Goal: Task Accomplishment & Management: Complete application form

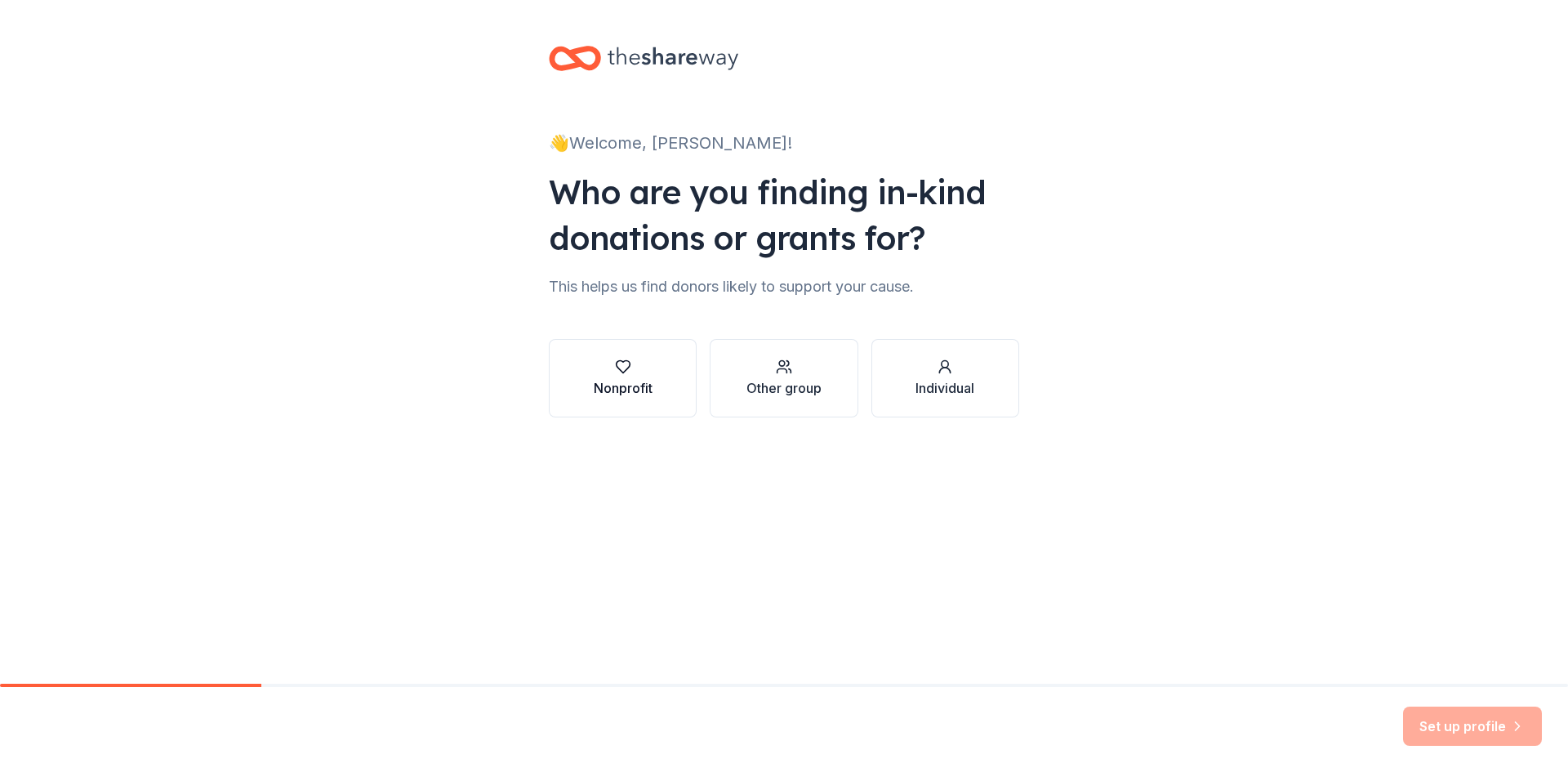
click at [642, 372] on div "button" at bounding box center [623, 366] width 59 height 16
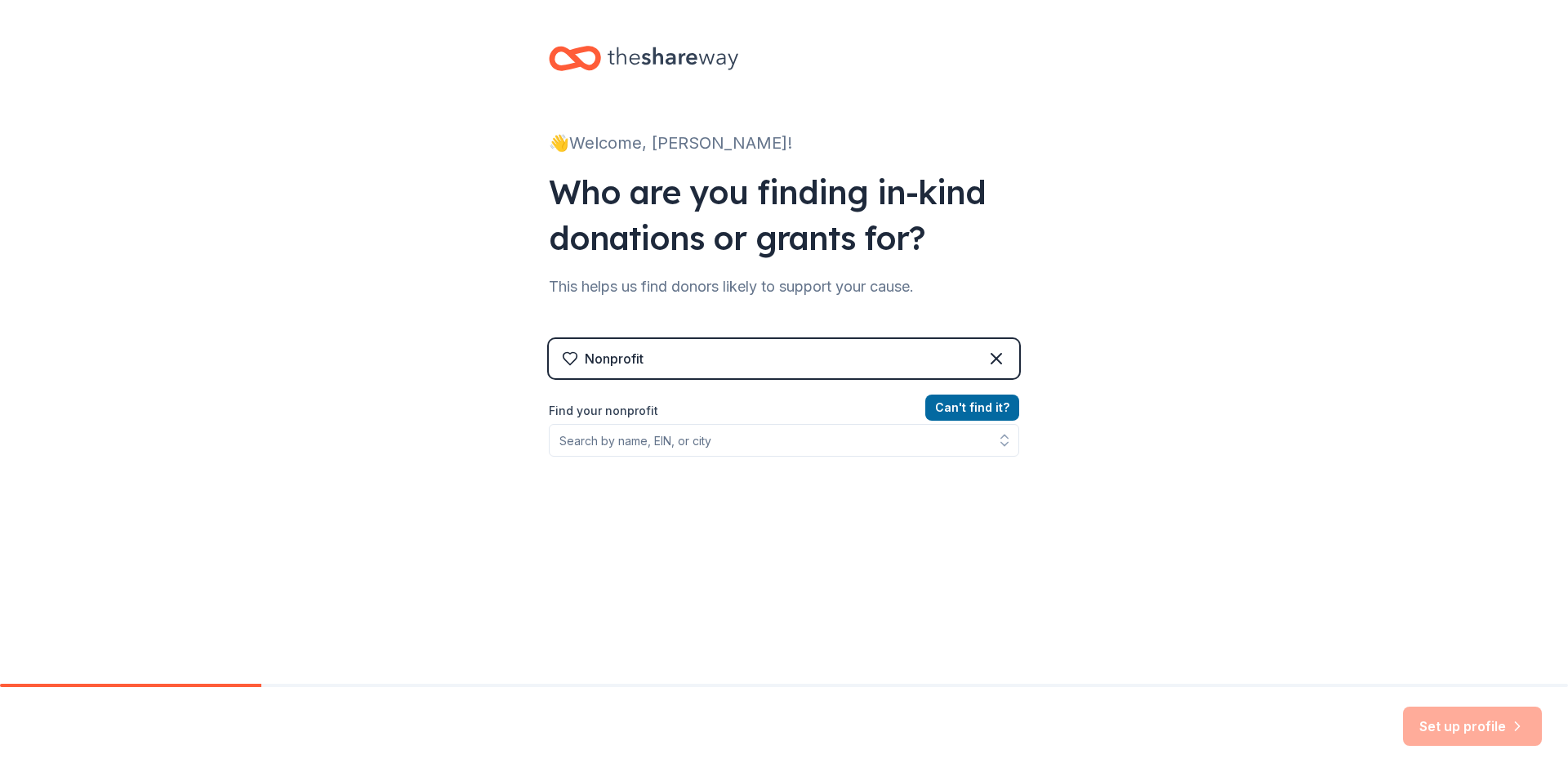
click at [623, 352] on div "Nonprofit" at bounding box center [614, 358] width 59 height 19
click at [658, 451] on input "Find your nonprofit" at bounding box center [784, 440] width 470 height 33
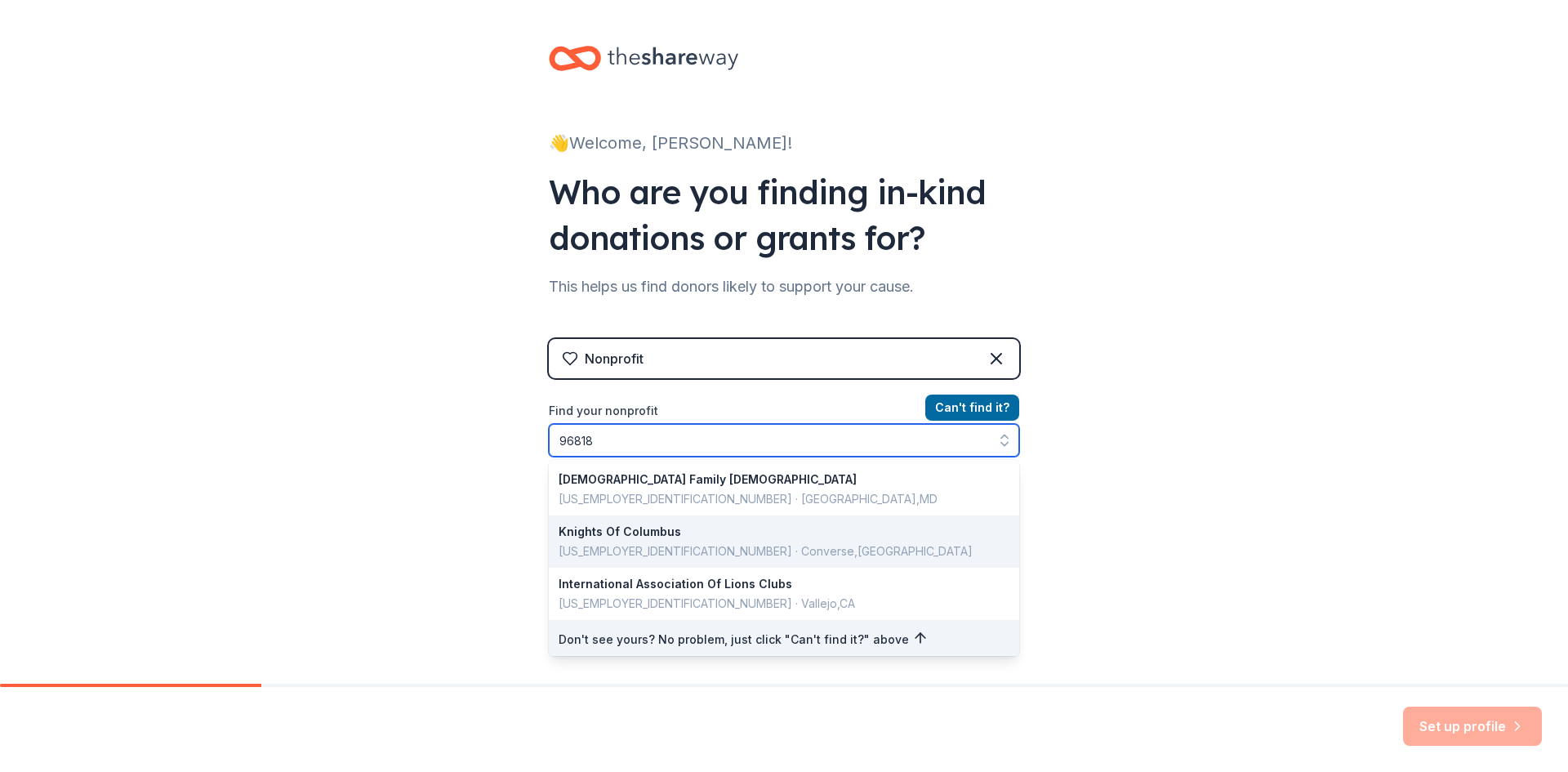
scroll to position [7, 0]
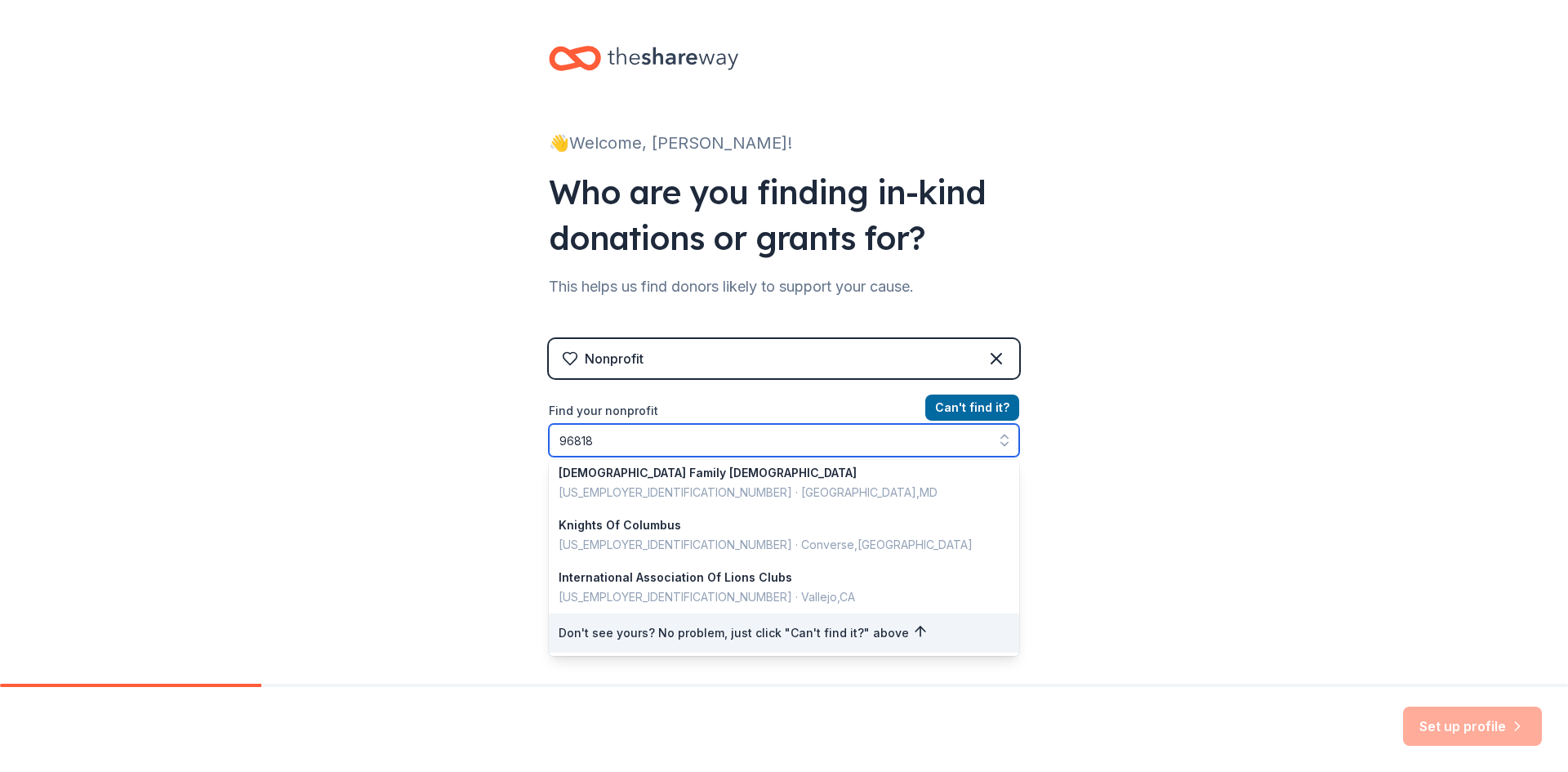
drag, startPoint x: 702, startPoint y: 449, endPoint x: 530, endPoint y: 418, distance: 174.8
click at [530, 418] on div "👋 Welcome, Jennifer! Who are you finding in-kind donations or grants for? This …" at bounding box center [783, 348] width 522 height 698
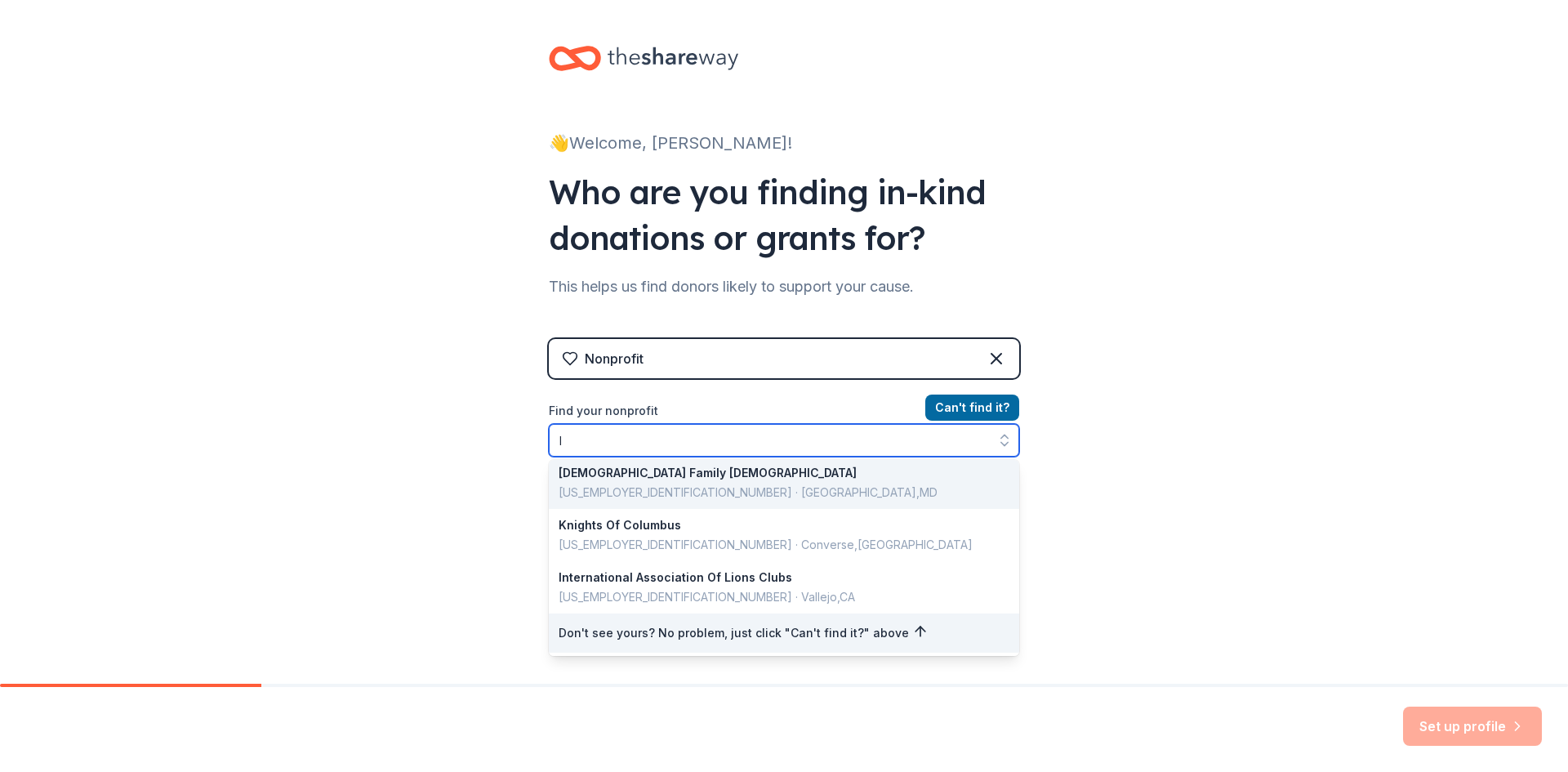
scroll to position [3, 0]
type input "leahi"
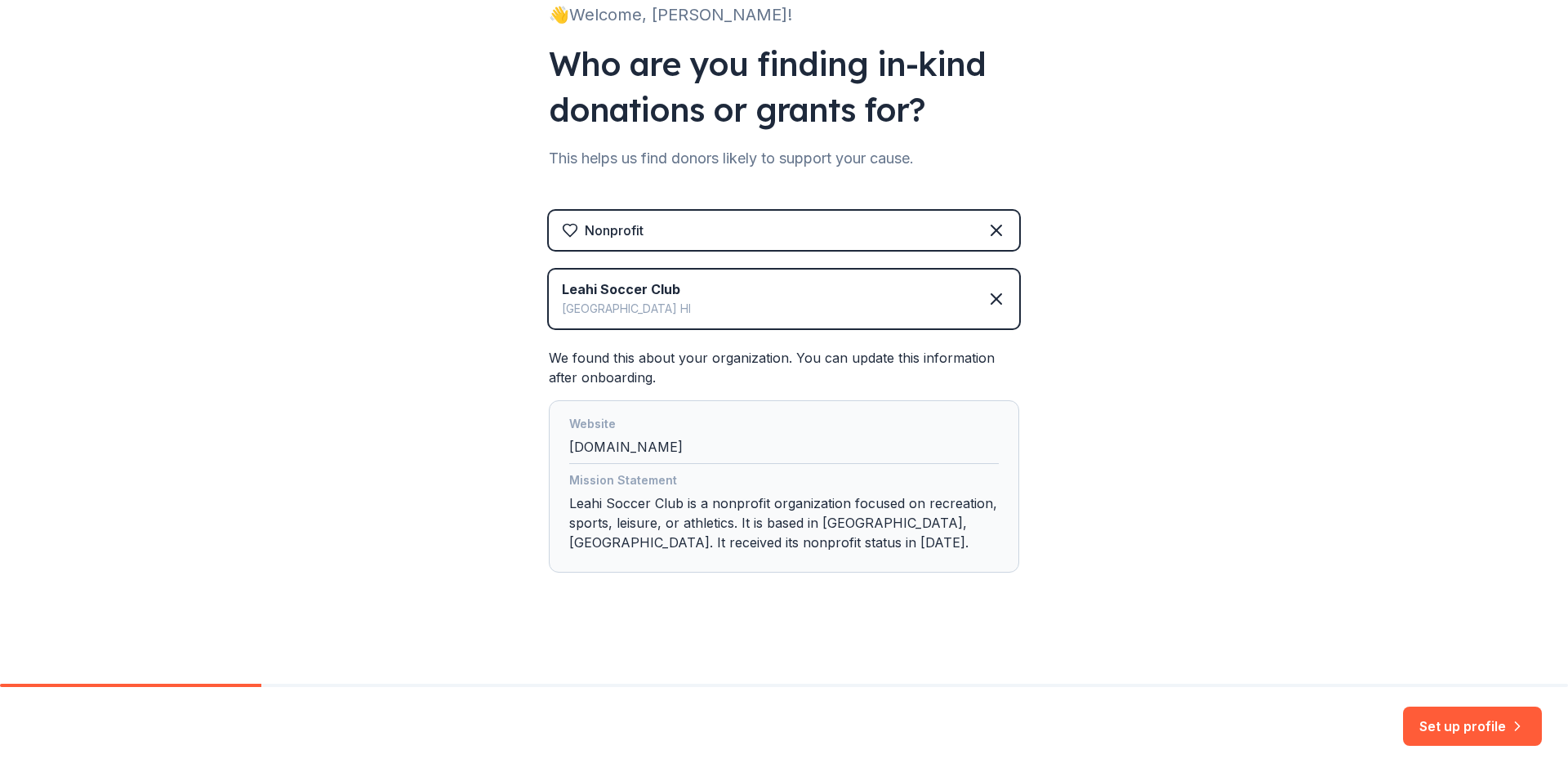
scroll to position [0, 0]
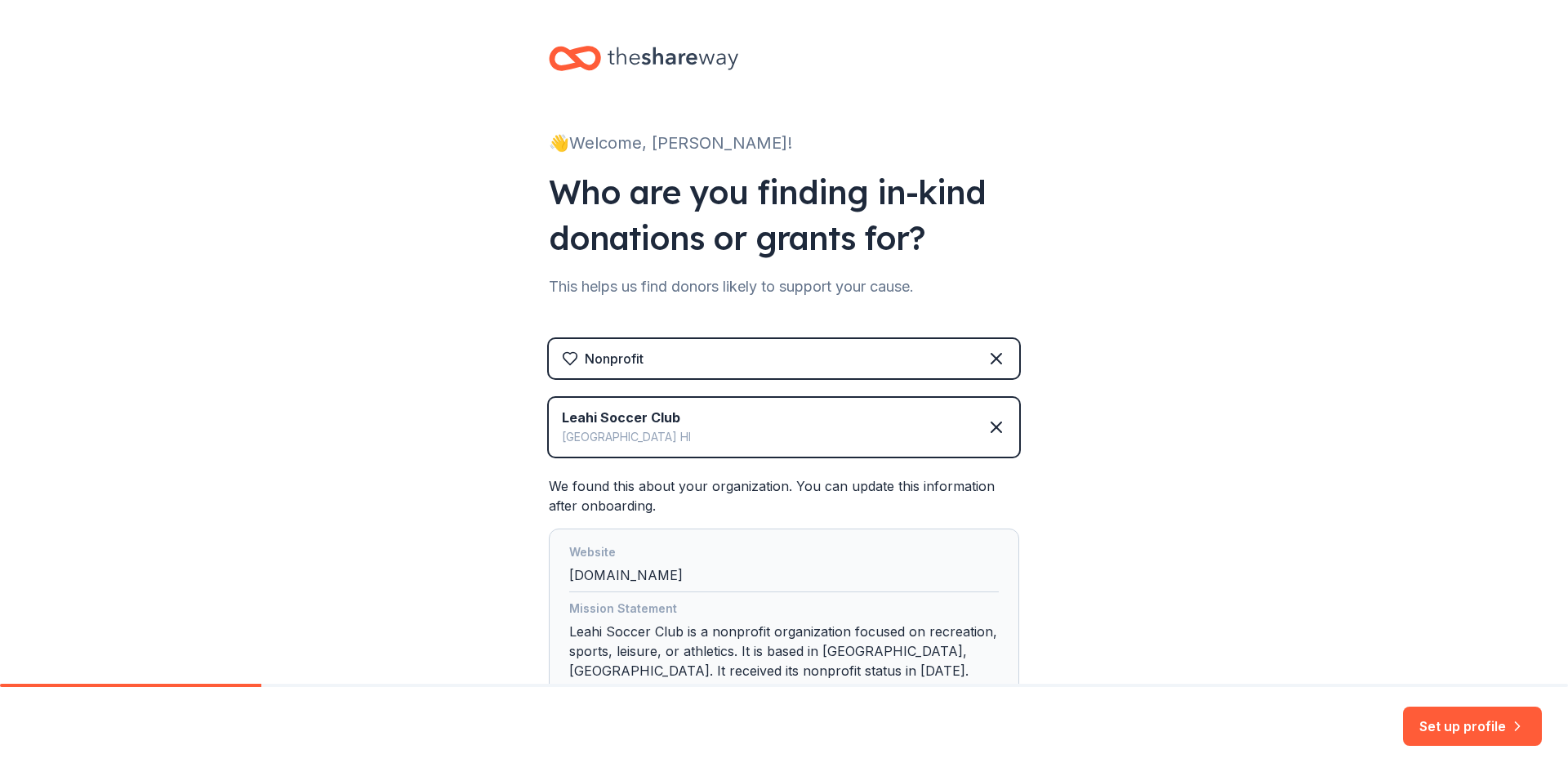
click at [613, 575] on div "Website leahisoccerclub.com" at bounding box center [784, 567] width 430 height 50
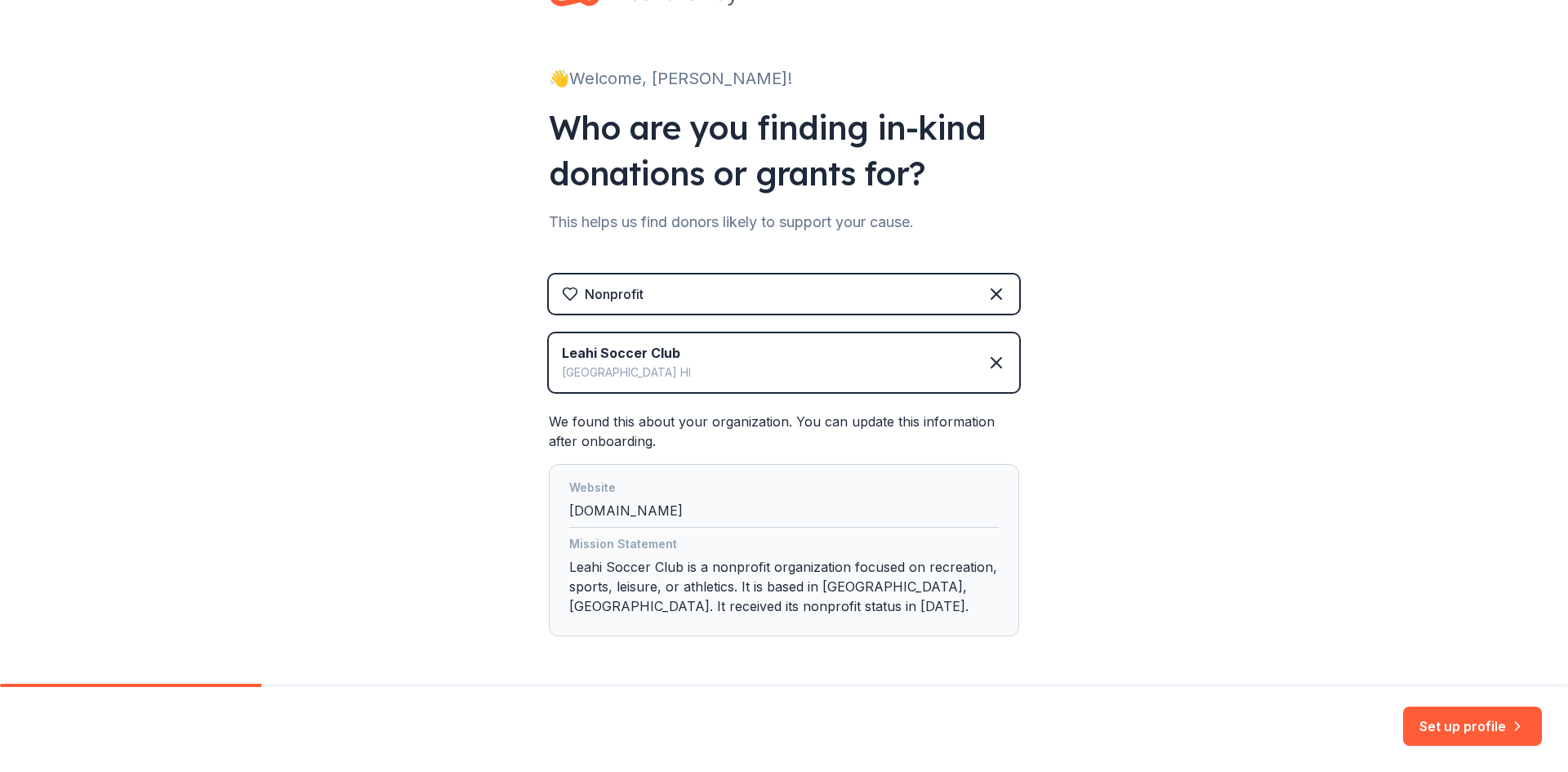
scroll to position [128, 0]
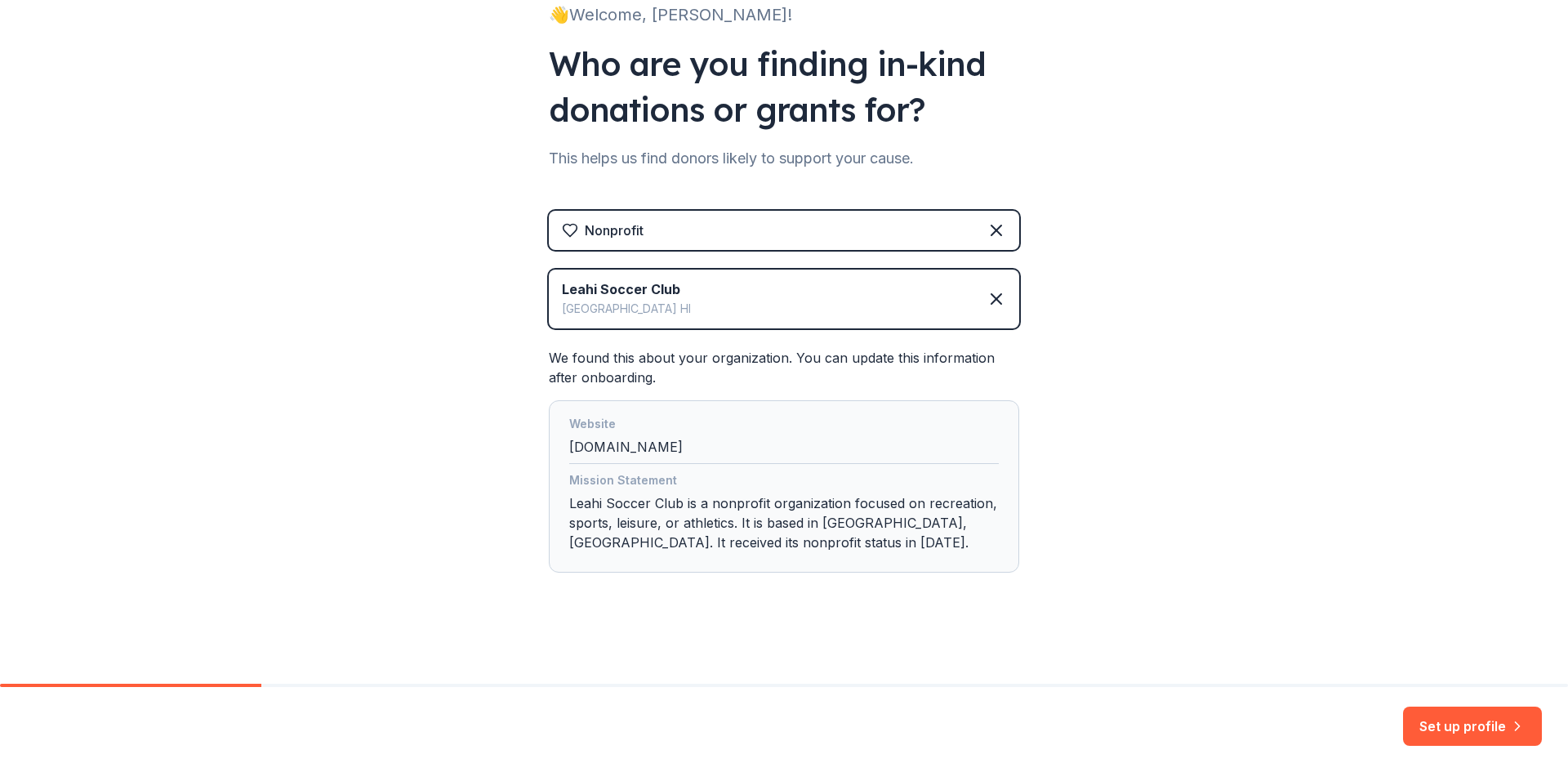
click at [1046, 578] on div "👋 Welcome, Jennifer! Who are you finding in-kind donations or grants for? This …" at bounding box center [784, 277] width 1568 height 812
click at [1502, 713] on button "Set up profile" at bounding box center [1473, 726] width 139 height 40
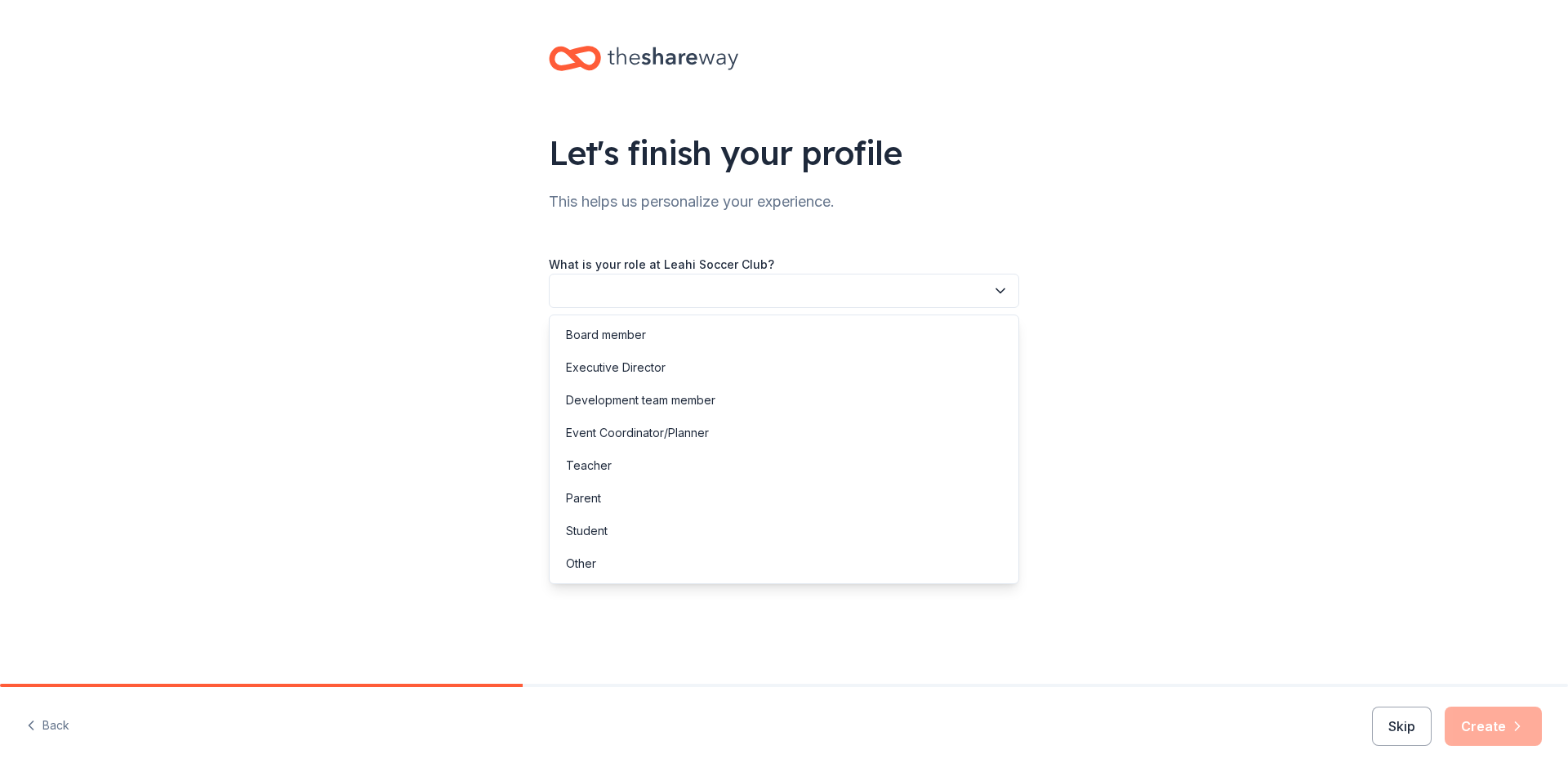
click at [815, 287] on button "button" at bounding box center [784, 290] width 470 height 35
click at [599, 565] on div "Other" at bounding box center [784, 564] width 462 height 33
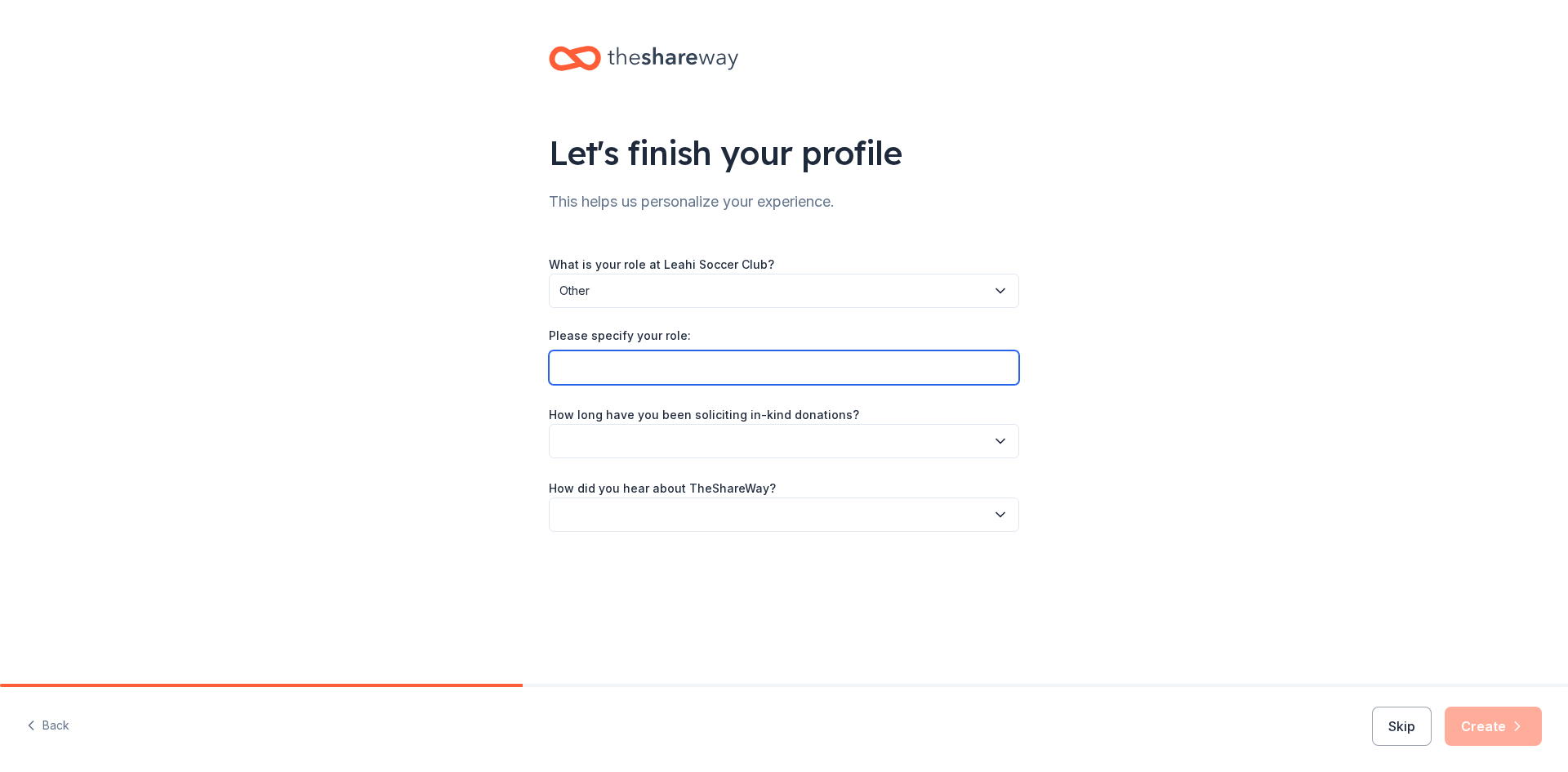
click at [711, 353] on input "Please specify your role:" at bounding box center [784, 368] width 470 height 35
type input "I am the Team Manager"
click at [757, 432] on button "button" at bounding box center [784, 441] width 470 height 35
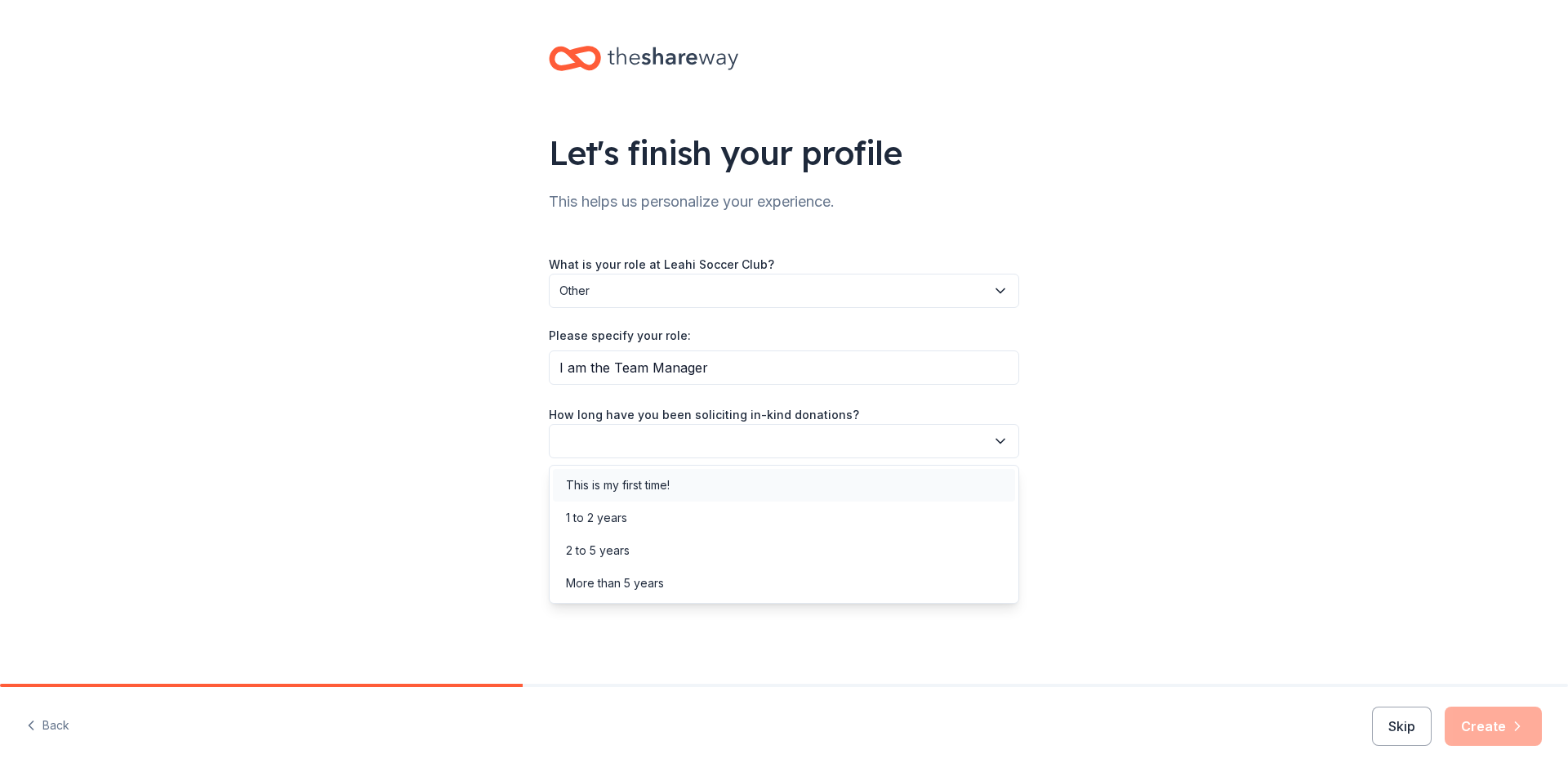
click at [656, 488] on div "This is my first time!" at bounding box center [617, 484] width 103 height 19
click at [716, 439] on span "This is my first time!" at bounding box center [773, 441] width 427 height 19
click at [628, 521] on div "1 to 2 years" at bounding box center [596, 517] width 61 height 19
click at [696, 507] on button "button" at bounding box center [784, 514] width 470 height 35
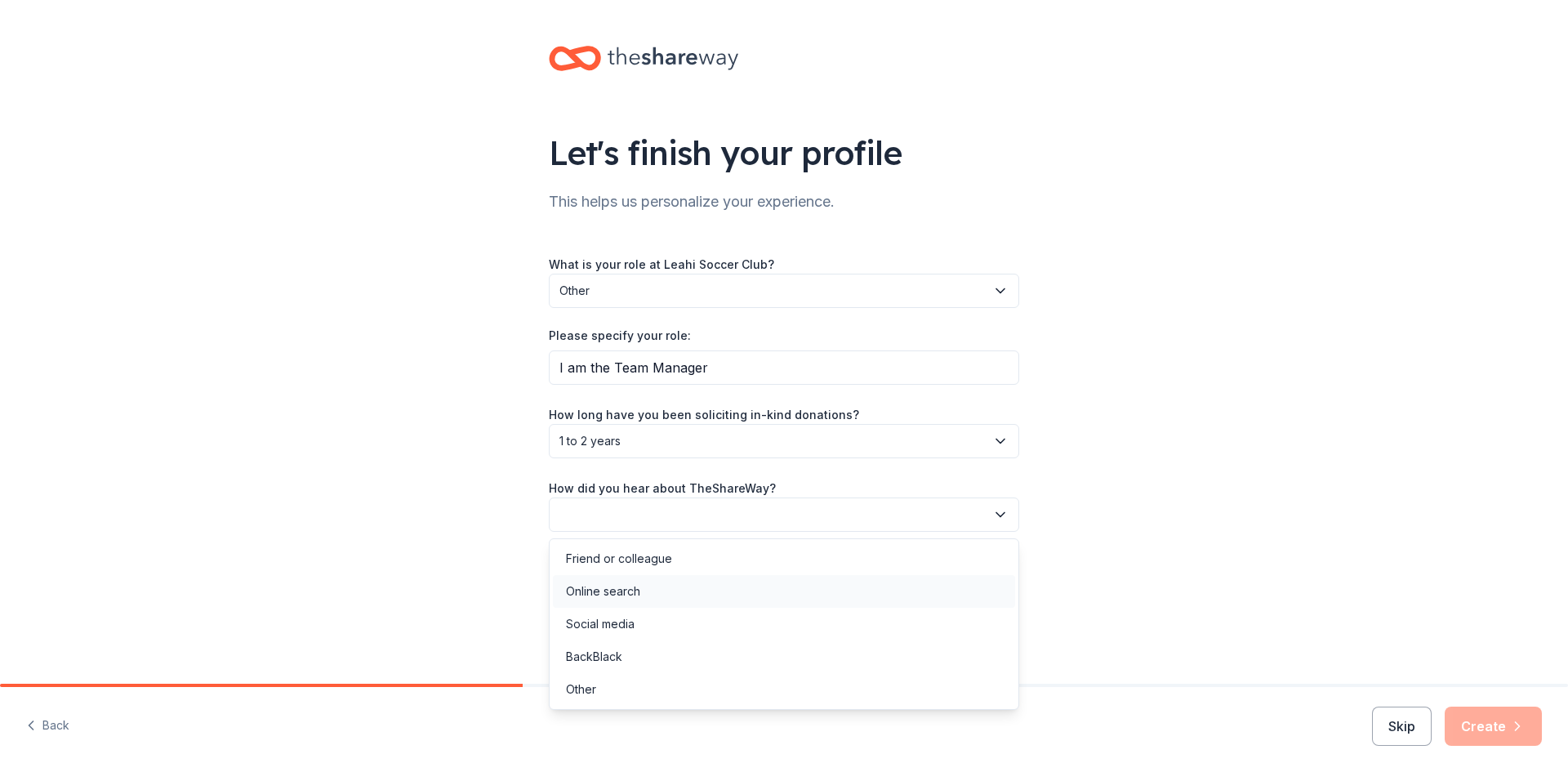
click at [638, 596] on div "Online search" at bounding box center [602, 591] width 74 height 19
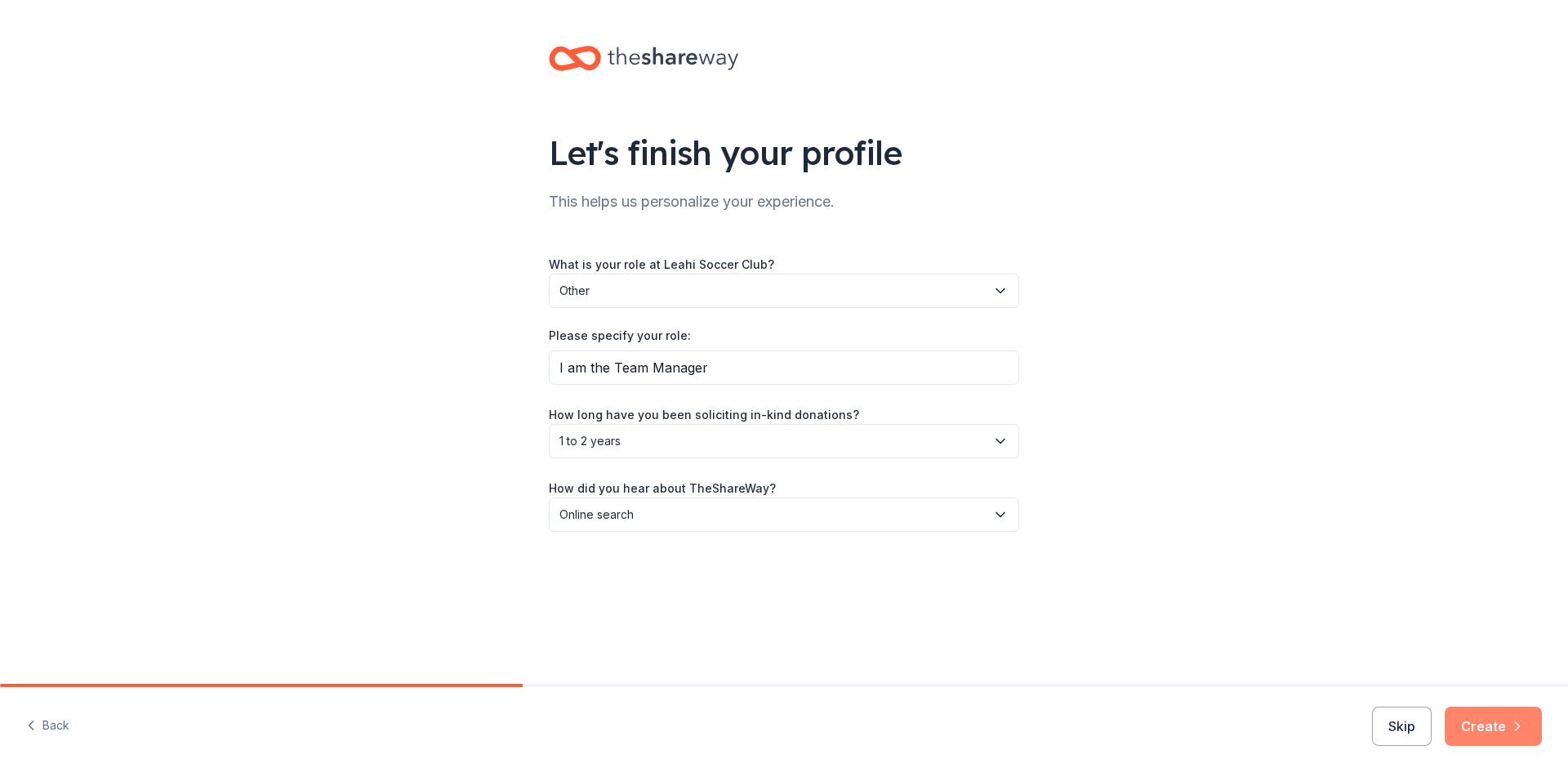
click at [1516, 740] on button "Create" at bounding box center [1494, 726] width 98 height 40
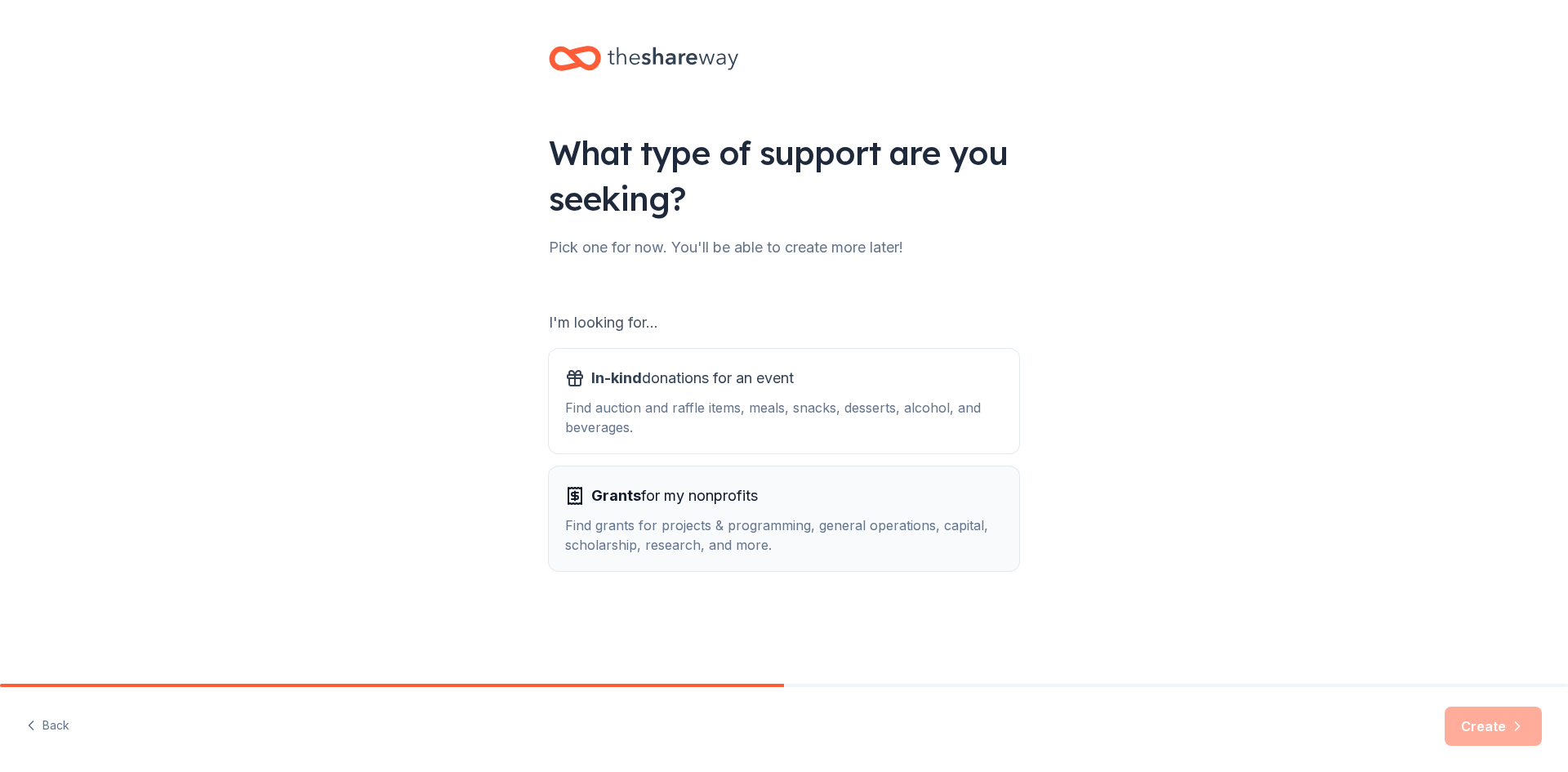
click at [719, 511] on div "Grants for my nonprofits Find grants for projects & programming, general operat…" at bounding box center [783, 518] width 437 height 71
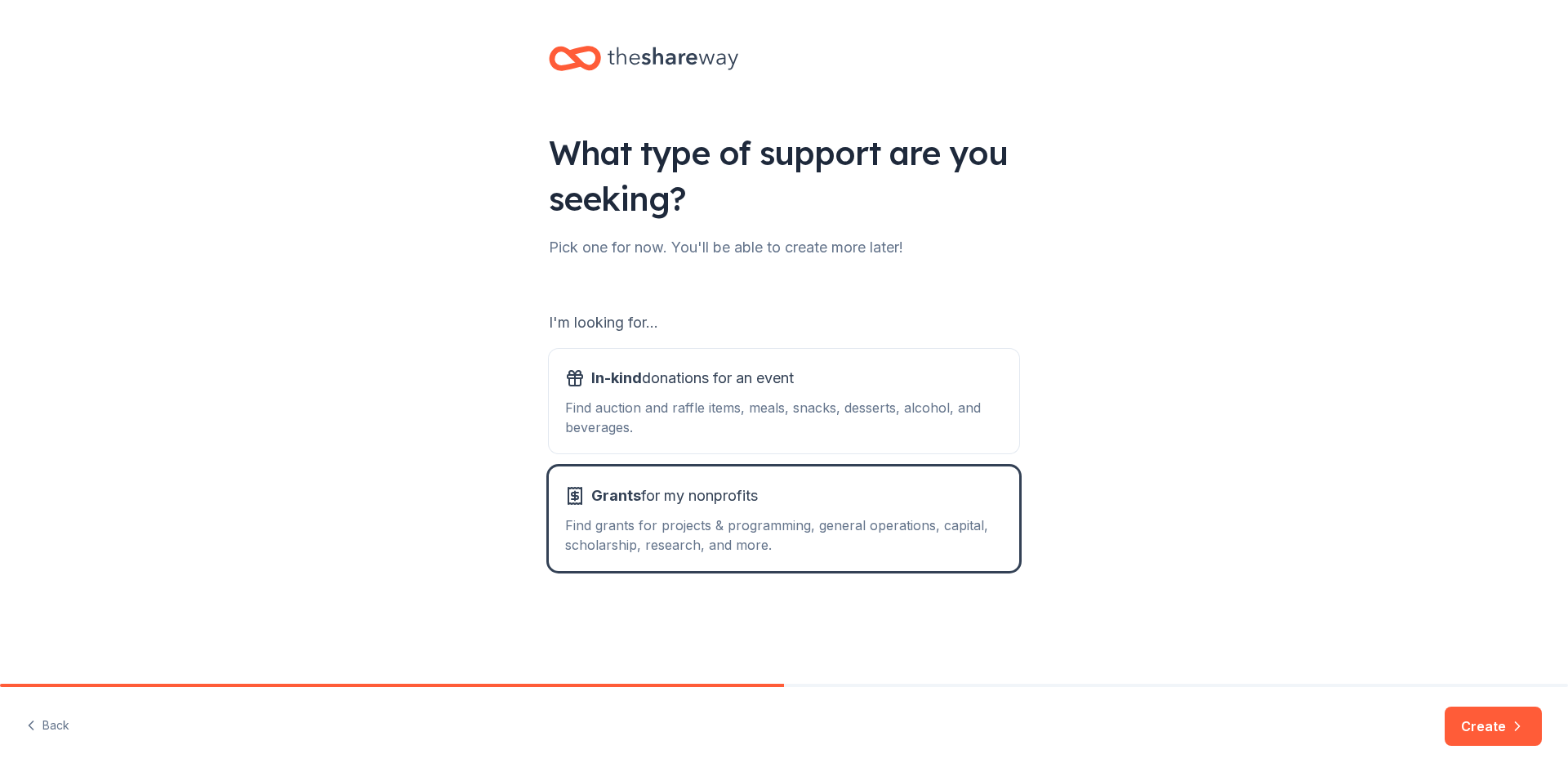
click at [1490, 731] on button "Create" at bounding box center [1494, 726] width 98 height 40
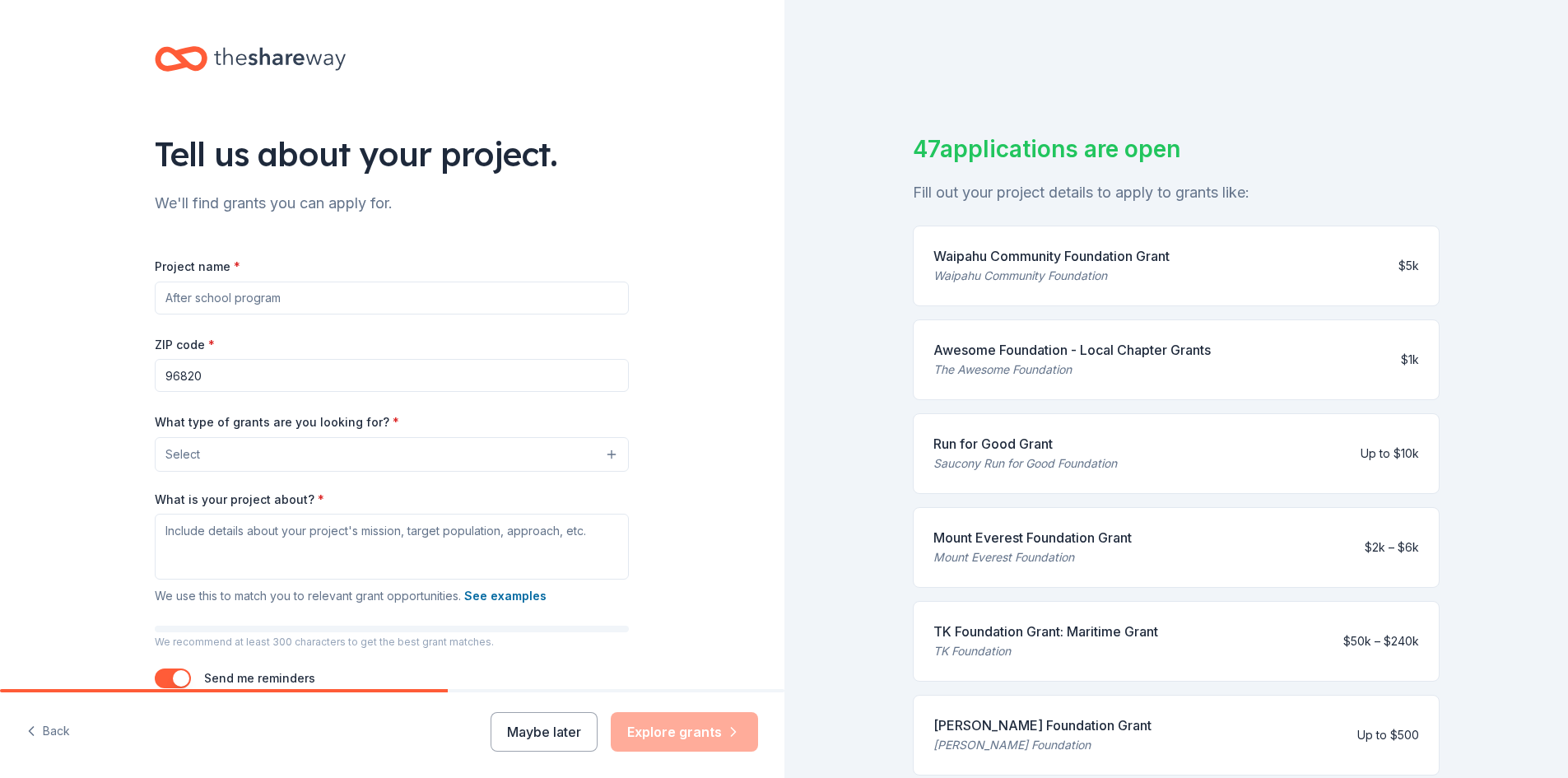
click at [287, 304] on input "Project name *" at bounding box center [391, 298] width 474 height 33
type input "Player's Showcase Soccer Tournament"
click at [242, 381] on input "96820" at bounding box center [391, 375] width 474 height 33
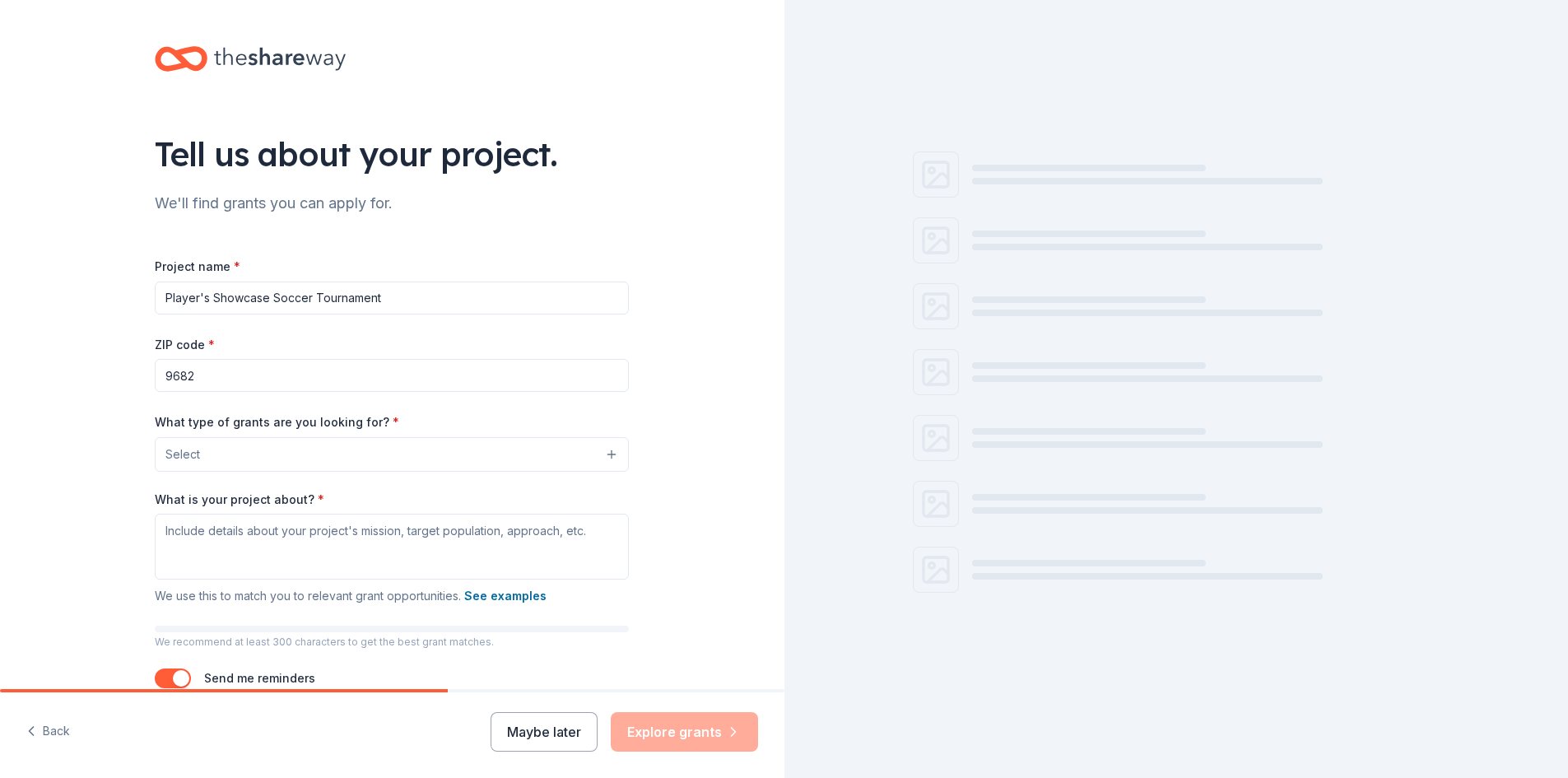
type input "96820"
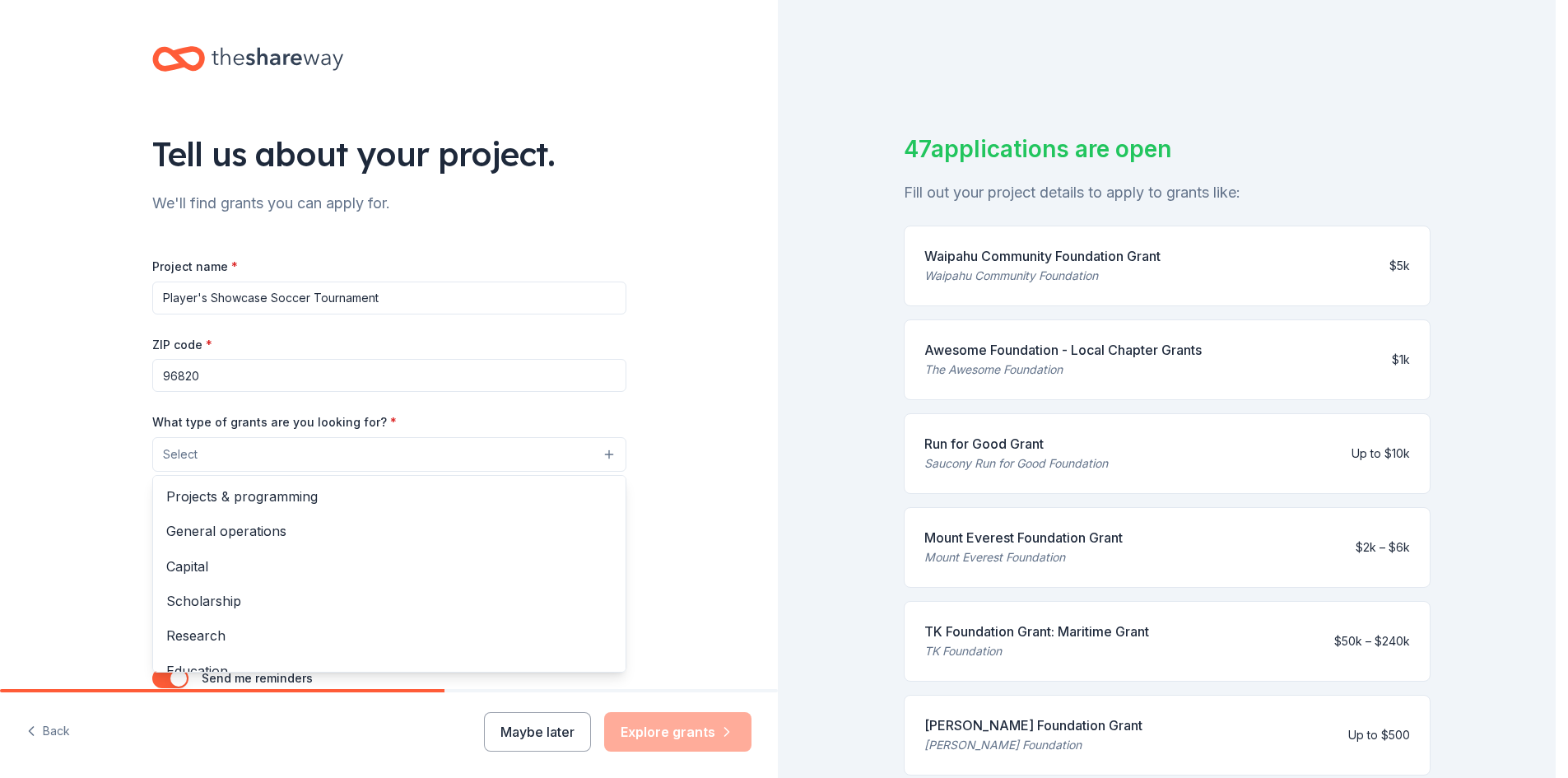
click at [251, 461] on button "Select" at bounding box center [389, 454] width 474 height 35
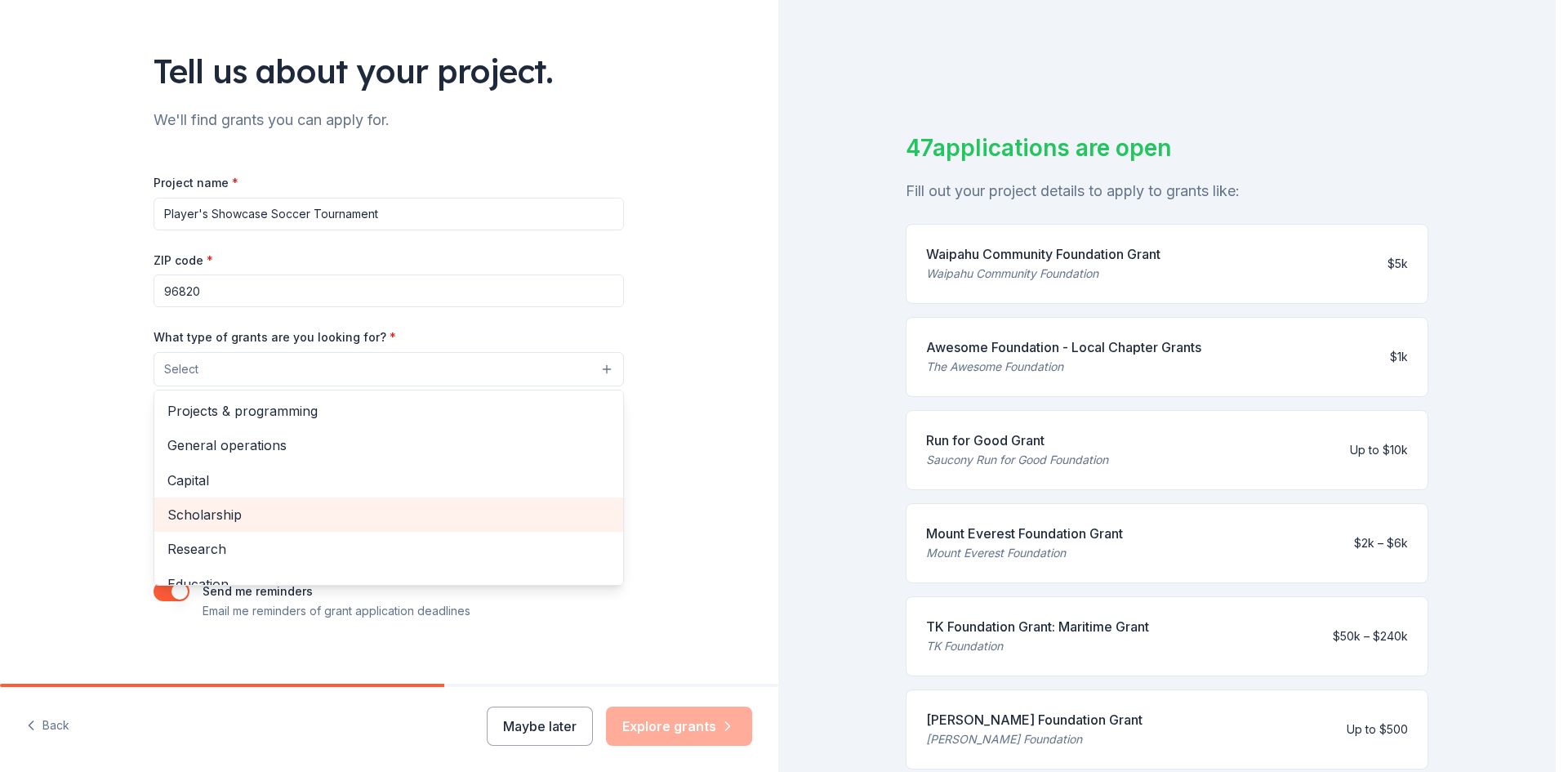
click at [248, 513] on span "Scholarship" at bounding box center [388, 514] width 443 height 21
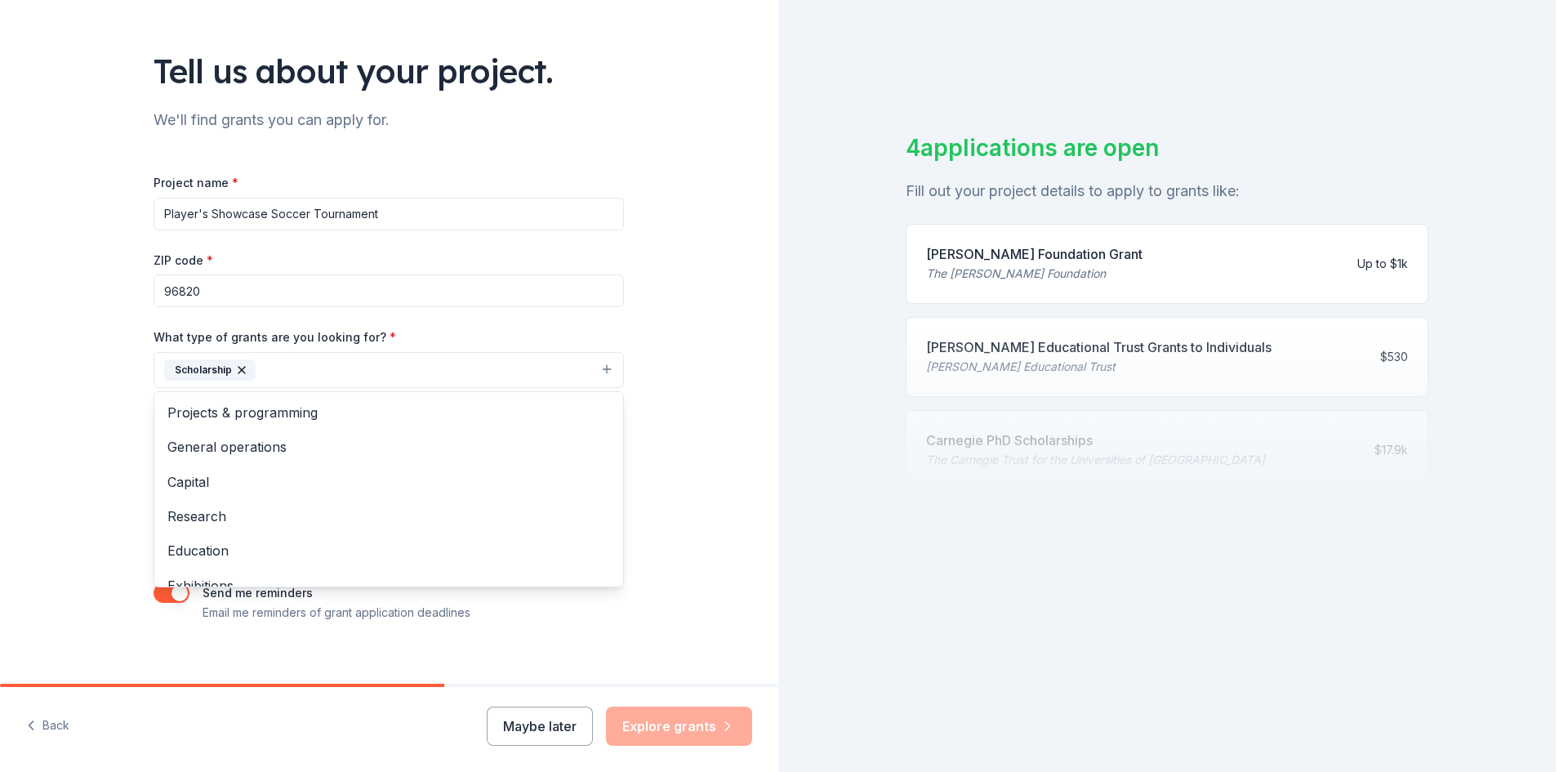
click at [684, 527] on div "Tell us about your project. We'll find grants you can apply for. Project name *…" at bounding box center [389, 309] width 778 height 783
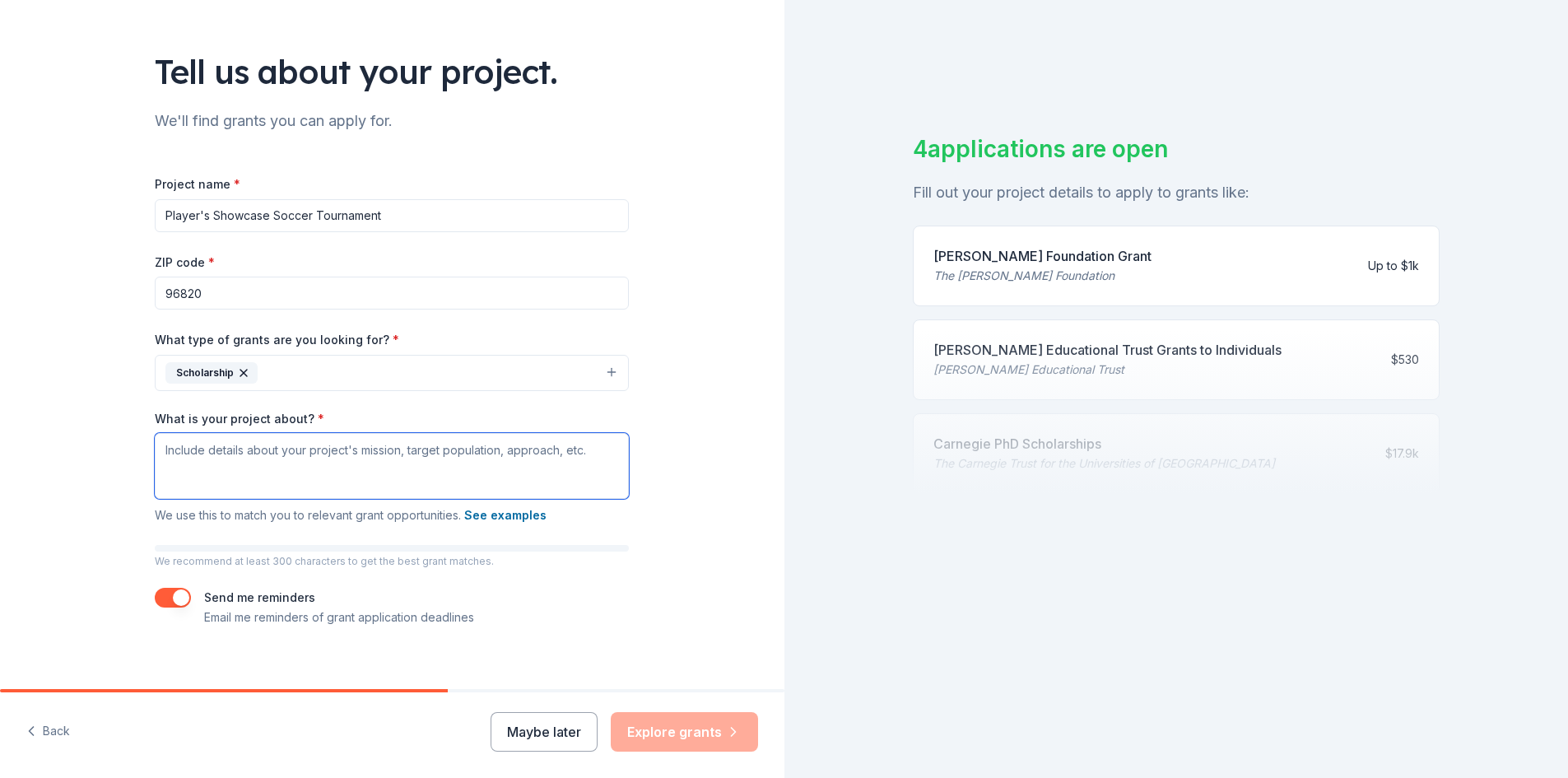
click at [210, 446] on textarea "What is your project about? *" at bounding box center [391, 466] width 474 height 66
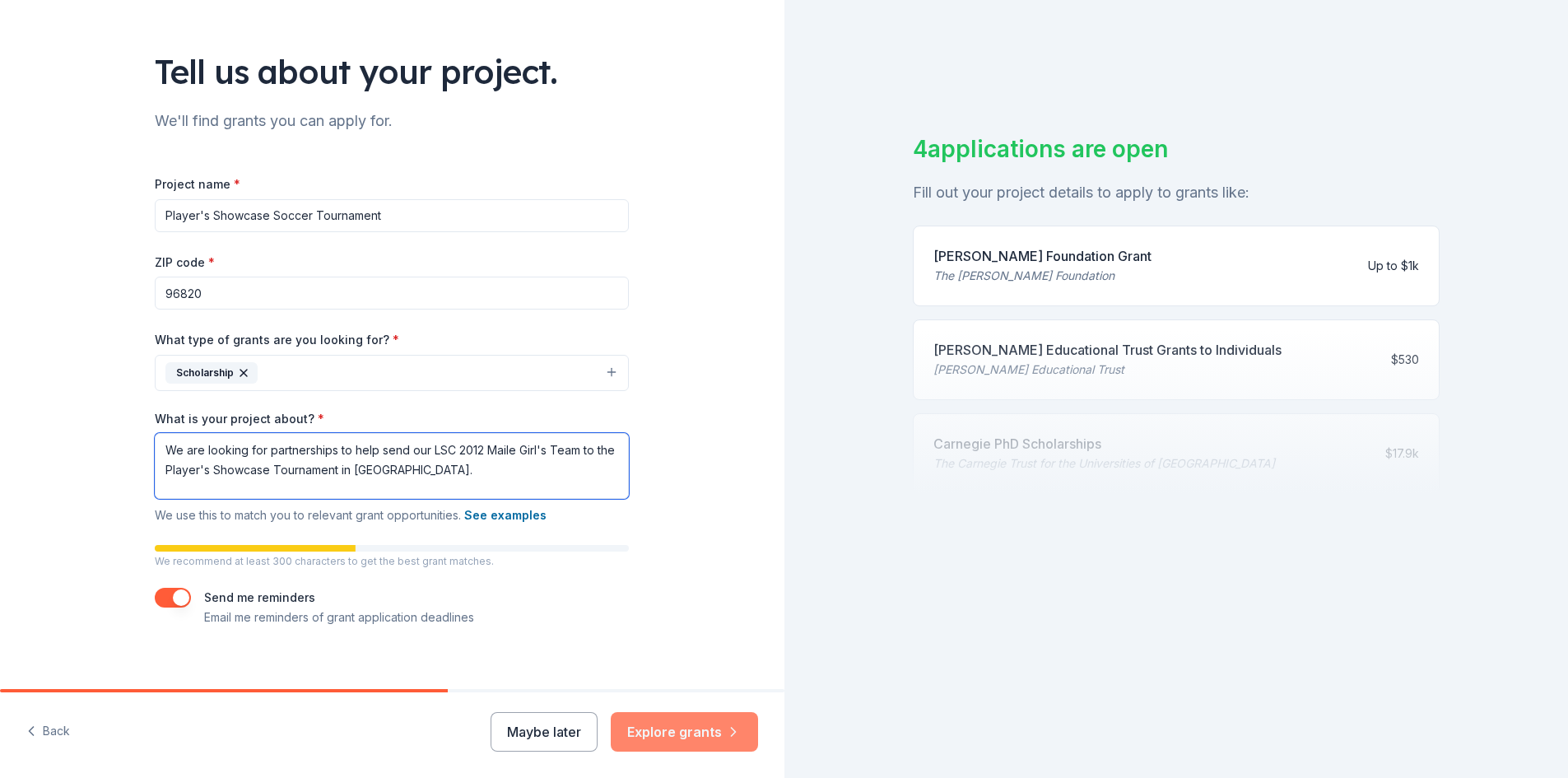
type textarea "We are looking for partnerships to help send our LSC 2012 Maile Girl's Team to …"
click at [633, 724] on button "Explore grants" at bounding box center [684, 731] width 147 height 40
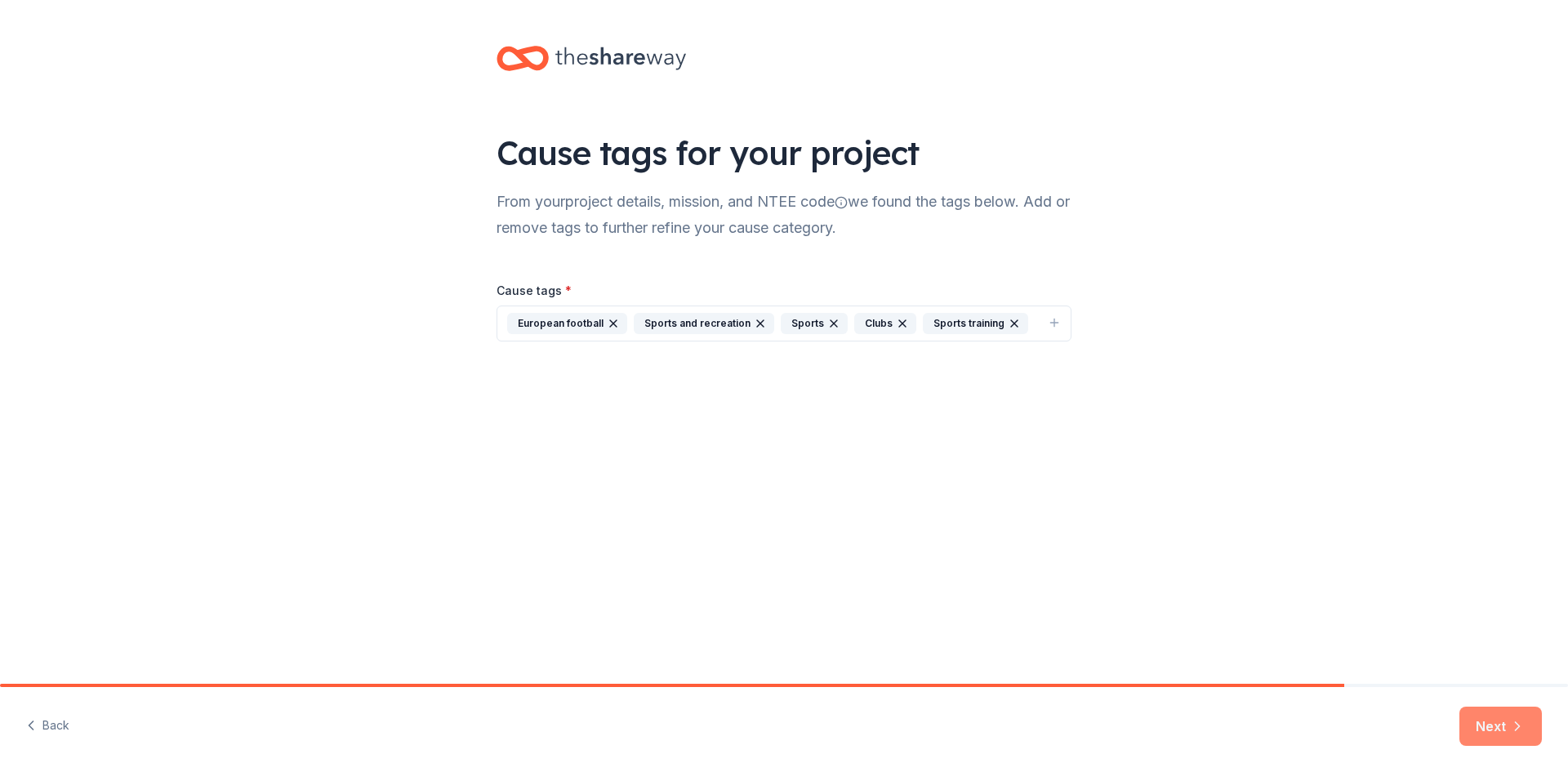
click at [1510, 721] on icon "button" at bounding box center [1518, 726] width 16 height 16
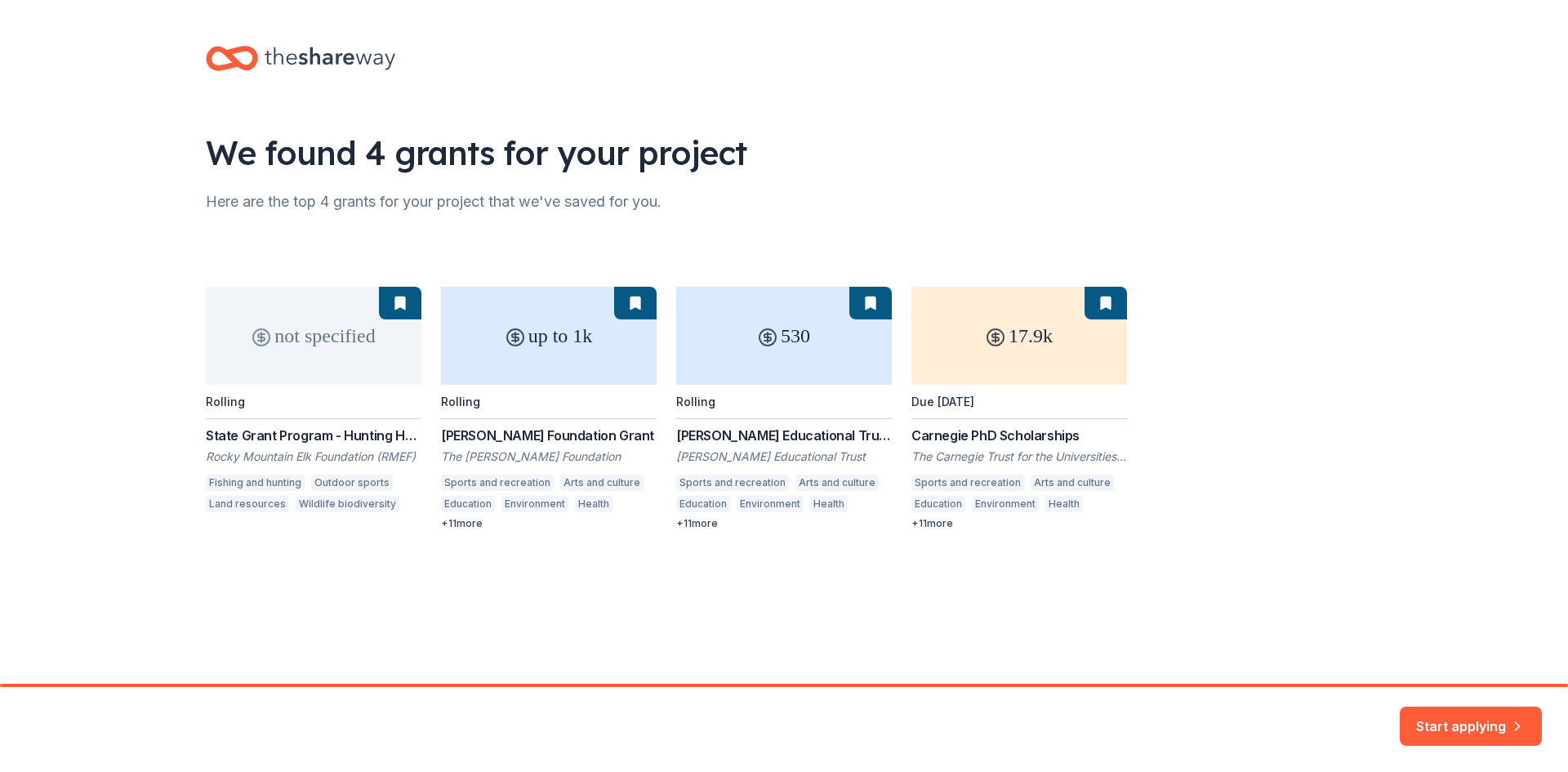
click at [601, 377] on div "not specified Rolling State Grant Program - Hunting Heritage and Conservation O…" at bounding box center [784, 408] width 1157 height 243
click at [1459, 727] on button "Start applying" at bounding box center [1470, 716] width 142 height 40
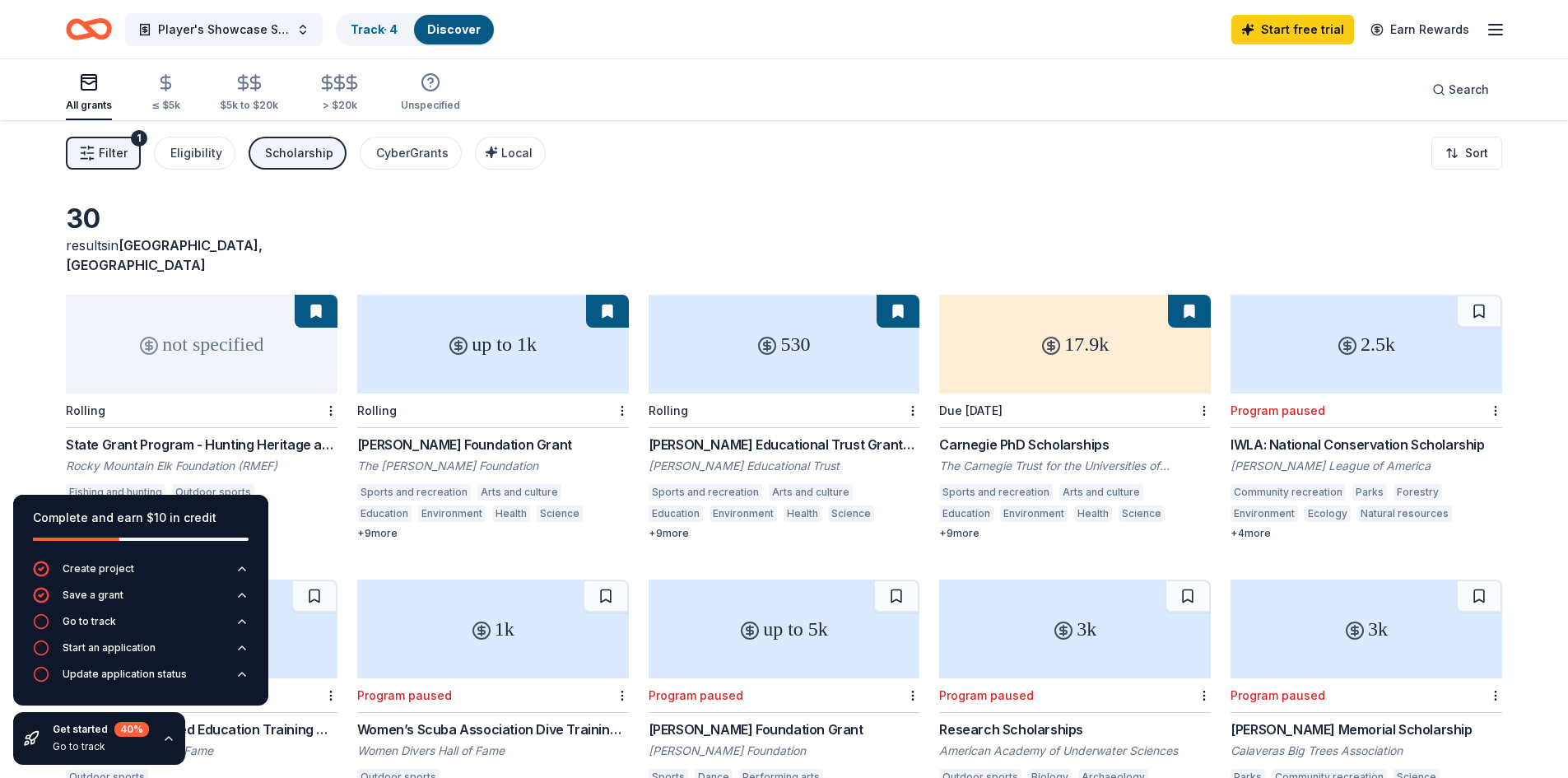
click at [490, 336] on div "up to 1k" at bounding box center [492, 344] width 271 height 99
click at [724, 350] on div "530" at bounding box center [784, 344] width 271 height 99
click at [1052, 360] on div "17.9k" at bounding box center [1074, 344] width 271 height 99
click at [1248, 350] on div "2.5k" at bounding box center [1366, 344] width 271 height 99
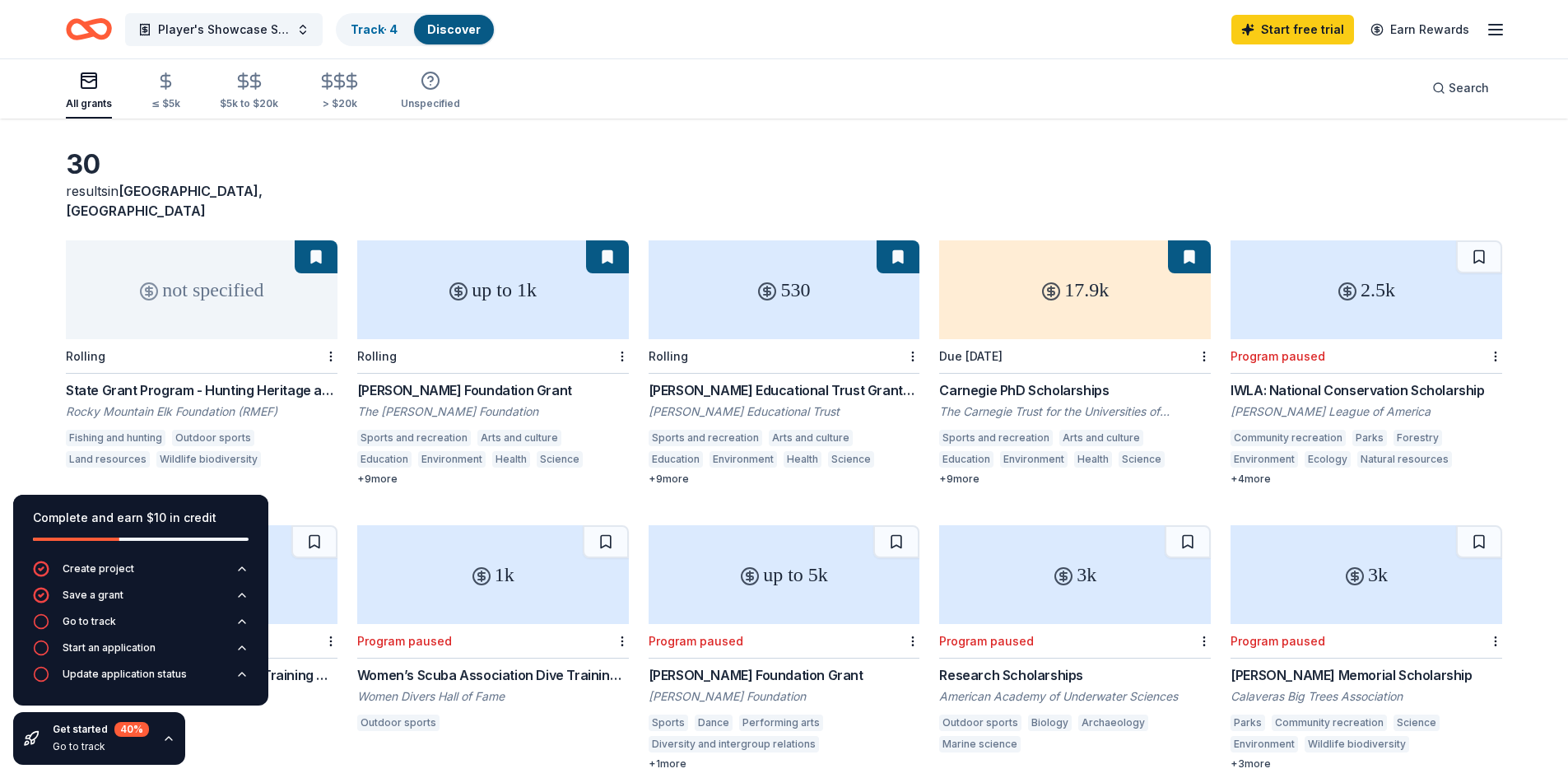
scroll to position [83, 0]
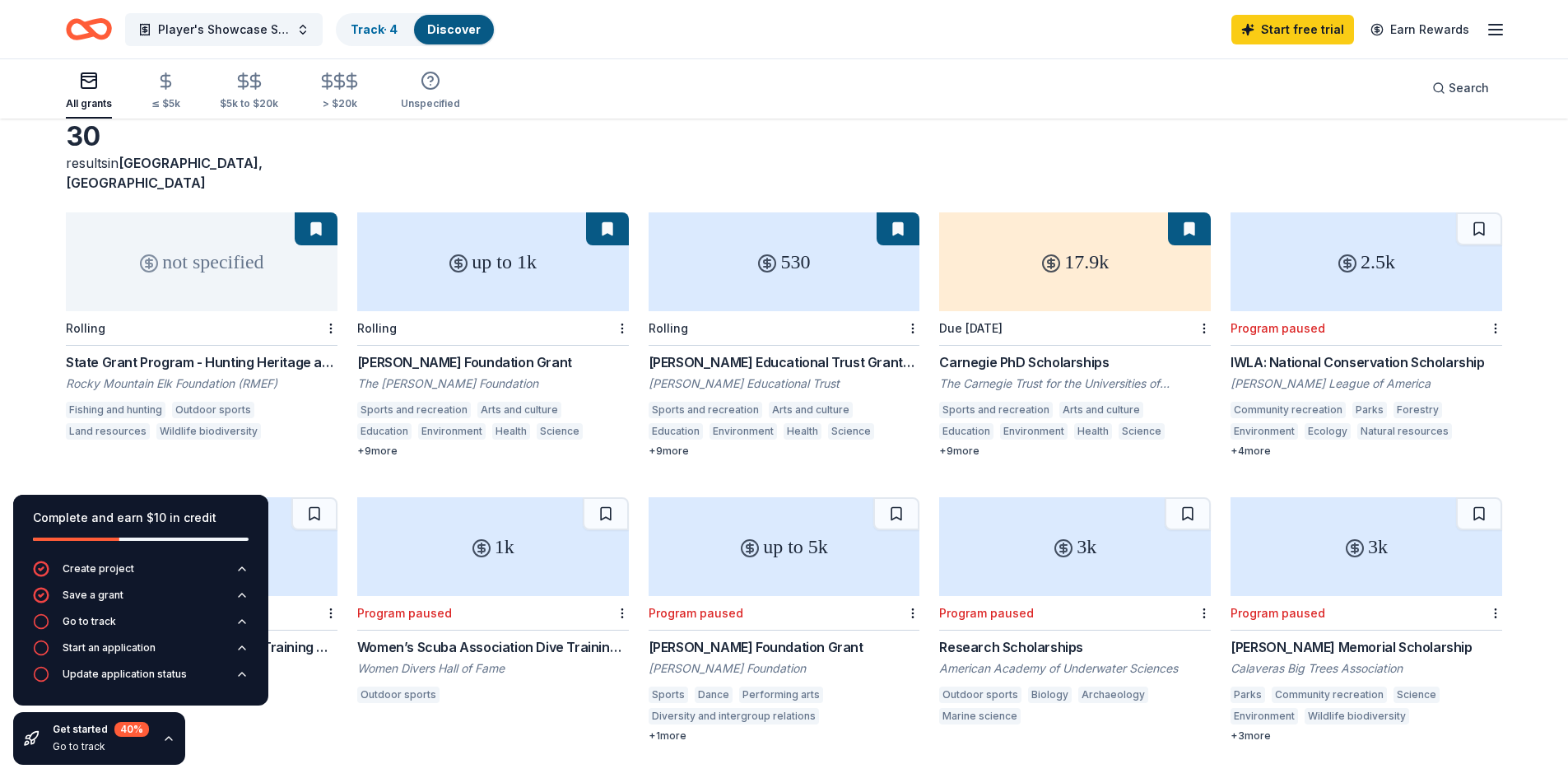
click at [292, 352] on div "State Grant Program - Hunting Heritage and Conservation Outreach" at bounding box center [201, 362] width 271 height 19
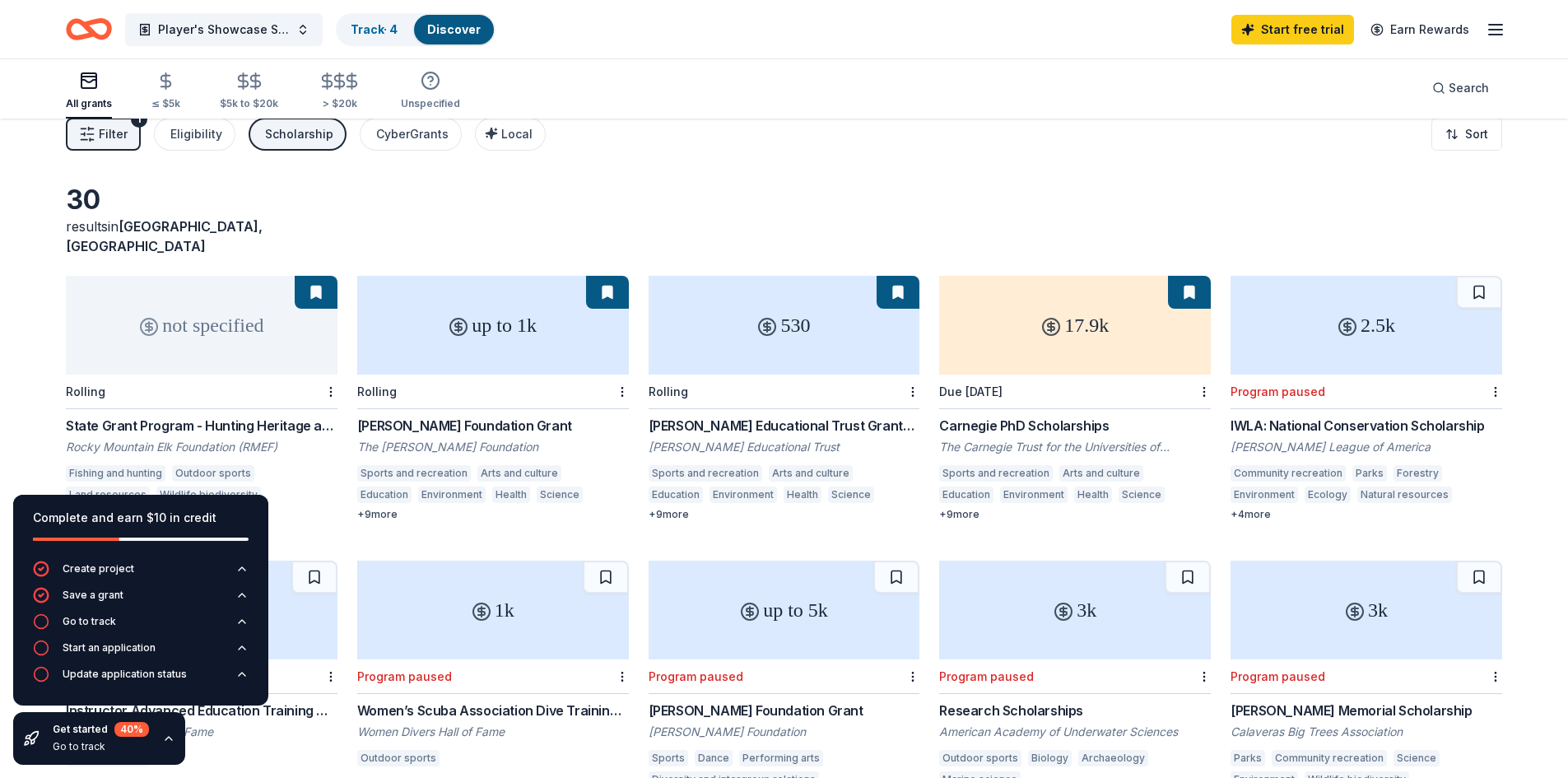
scroll to position [0, 0]
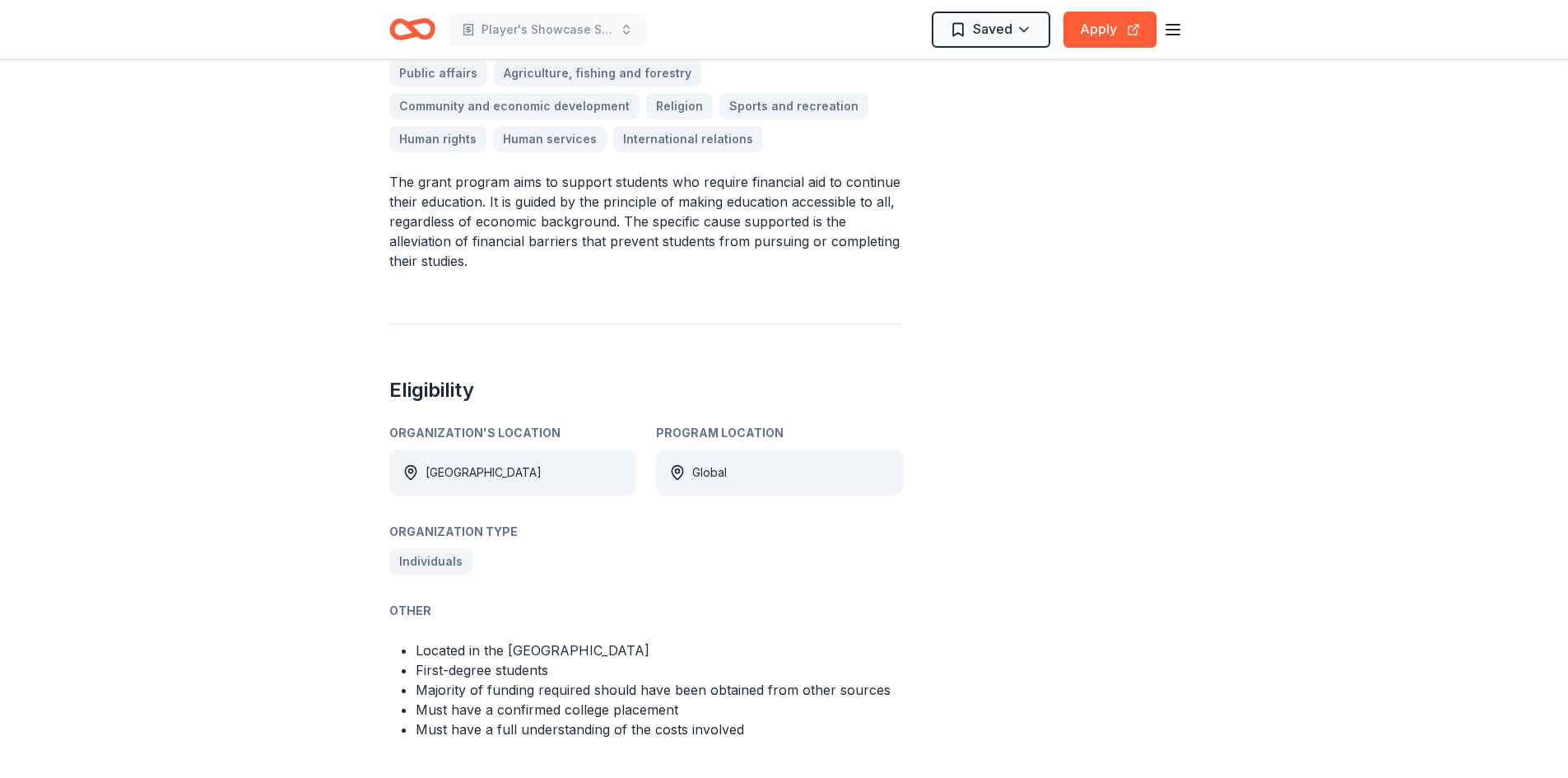
scroll to position [576, 0]
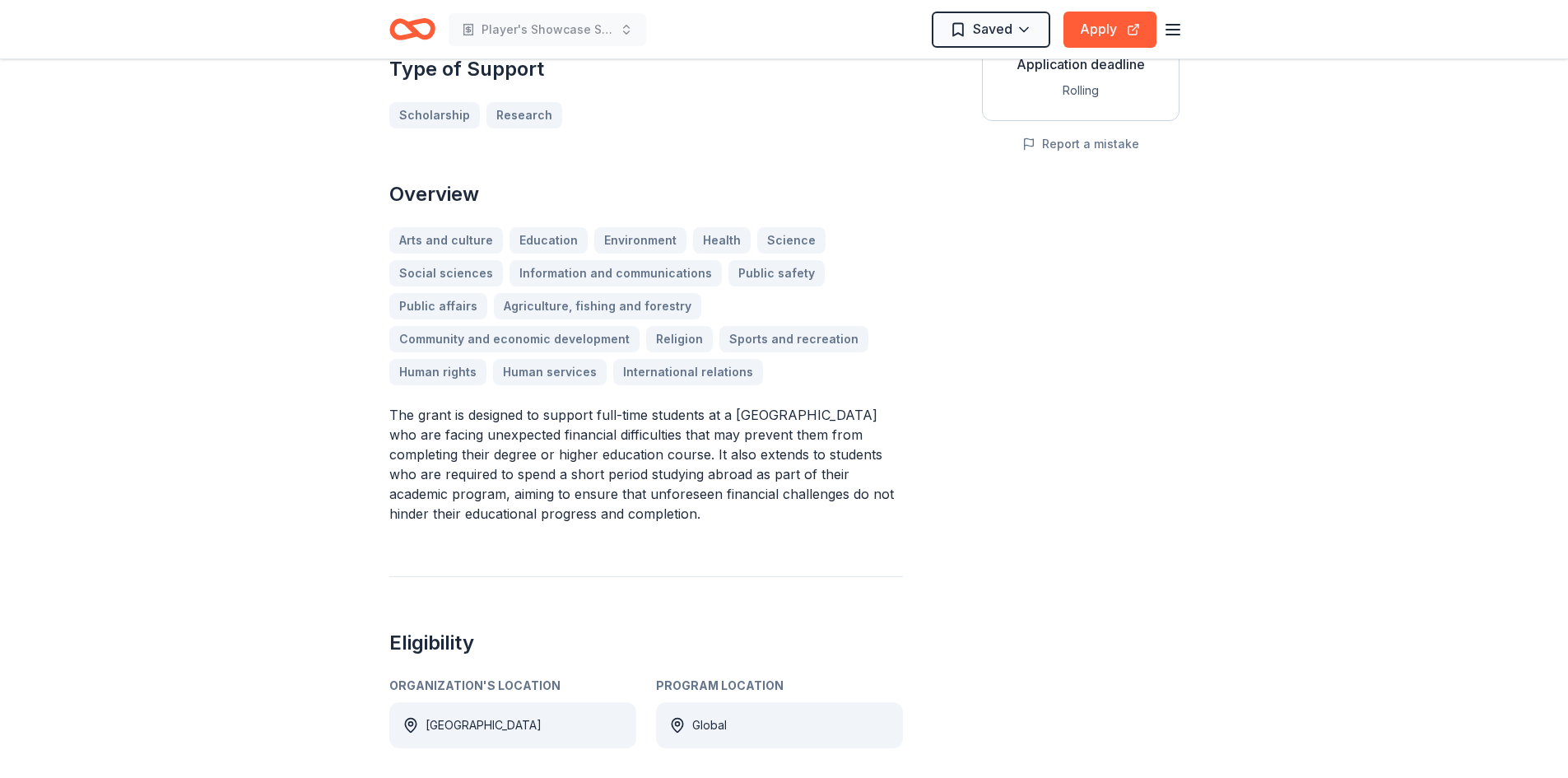
scroll to position [329, 0]
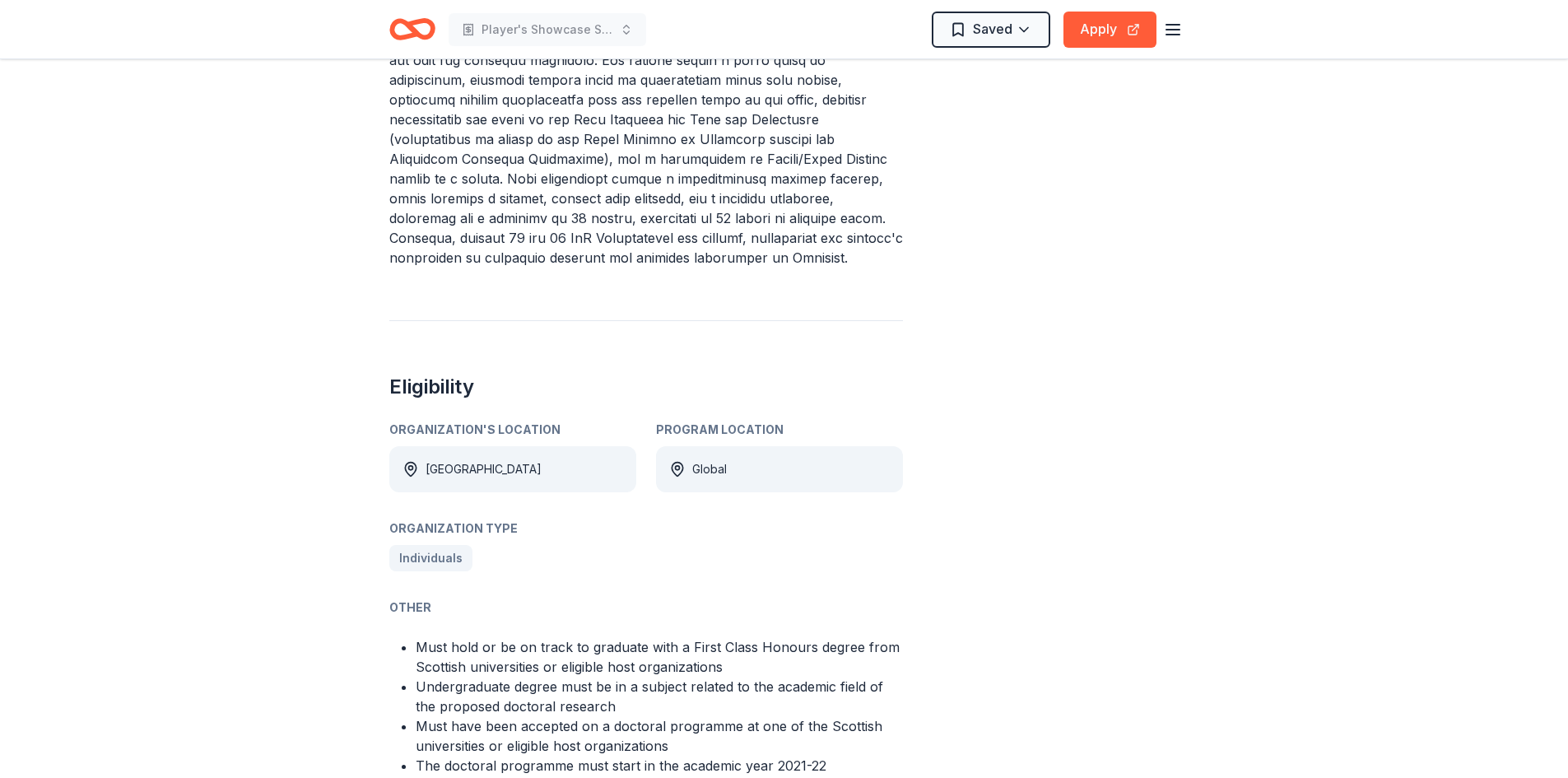
scroll to position [905, 0]
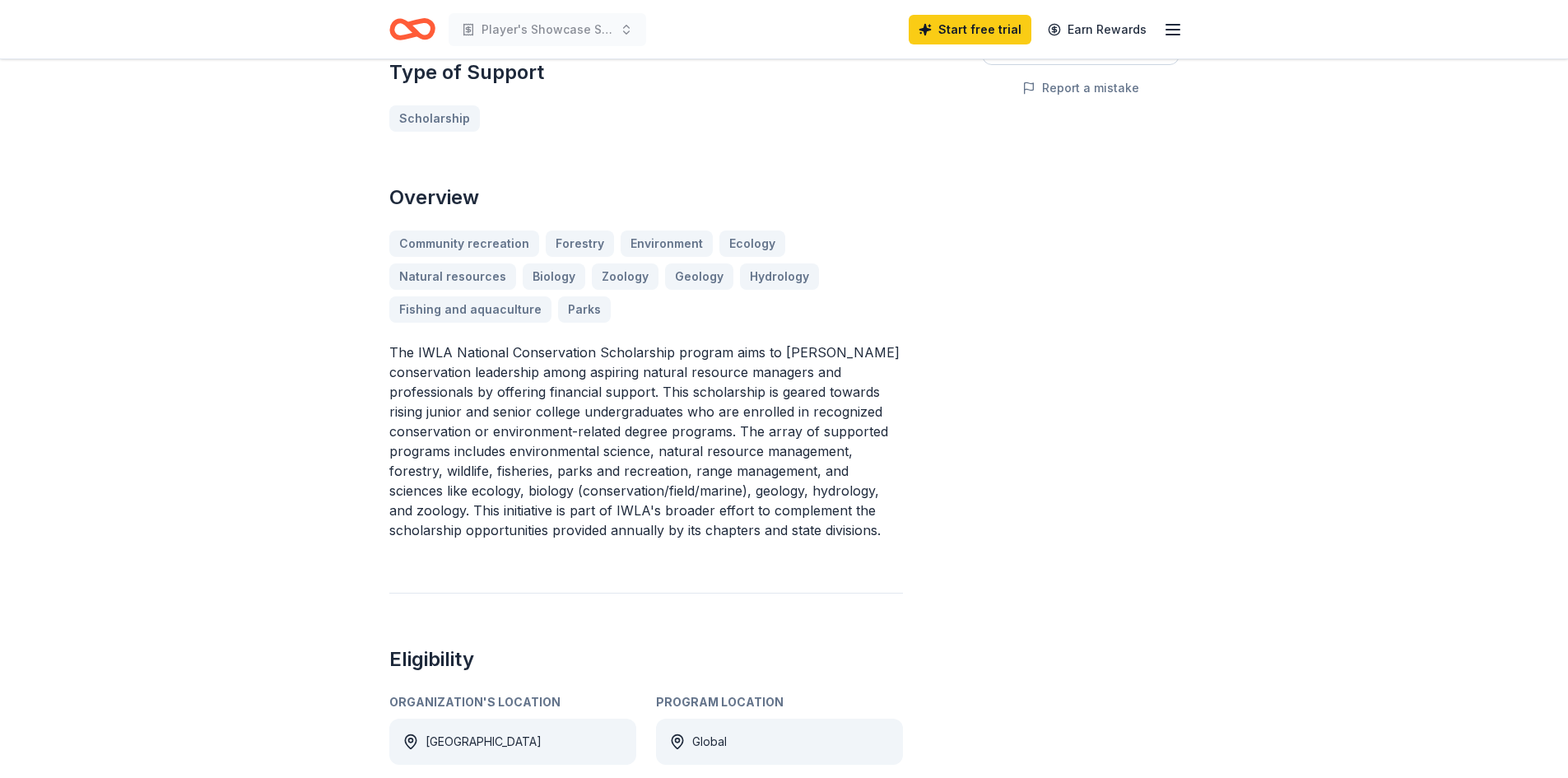
scroll to position [164, 0]
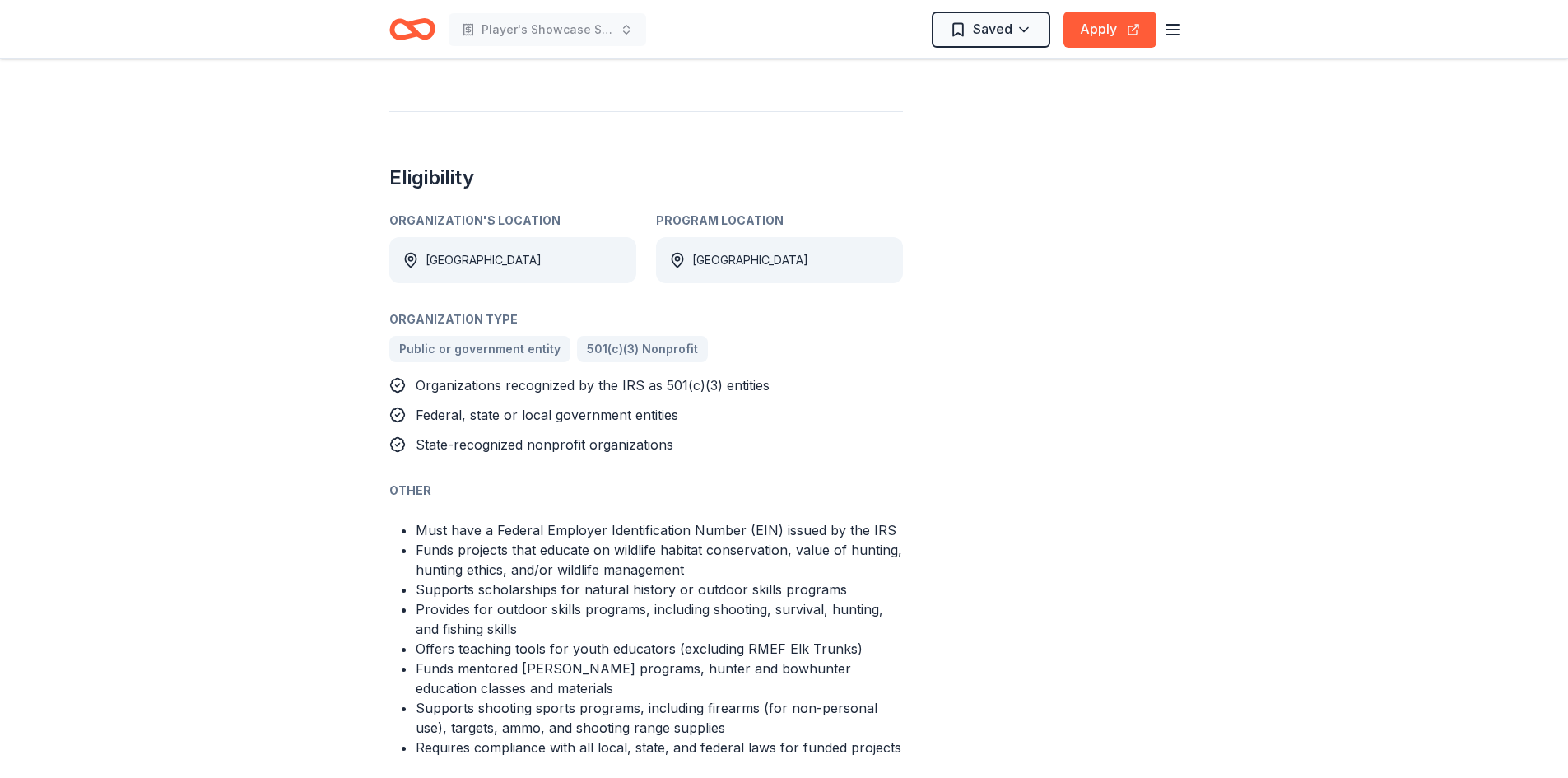
scroll to position [823, 0]
